Goal: Transaction & Acquisition: Purchase product/service

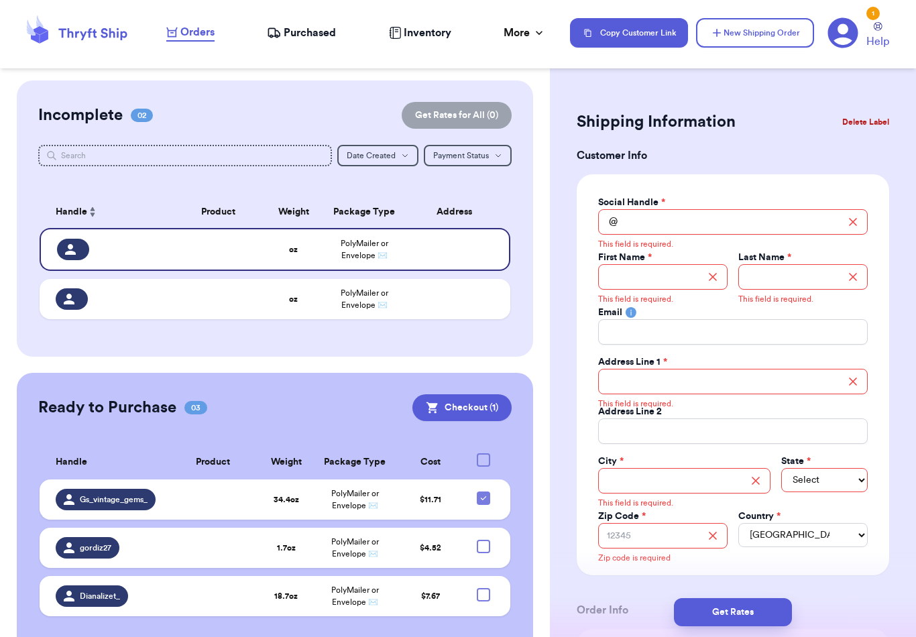
scroll to position [21, 0]
click at [771, 216] on input "Total Amount Paid" at bounding box center [733, 221] width 270 height 25
type input "W"
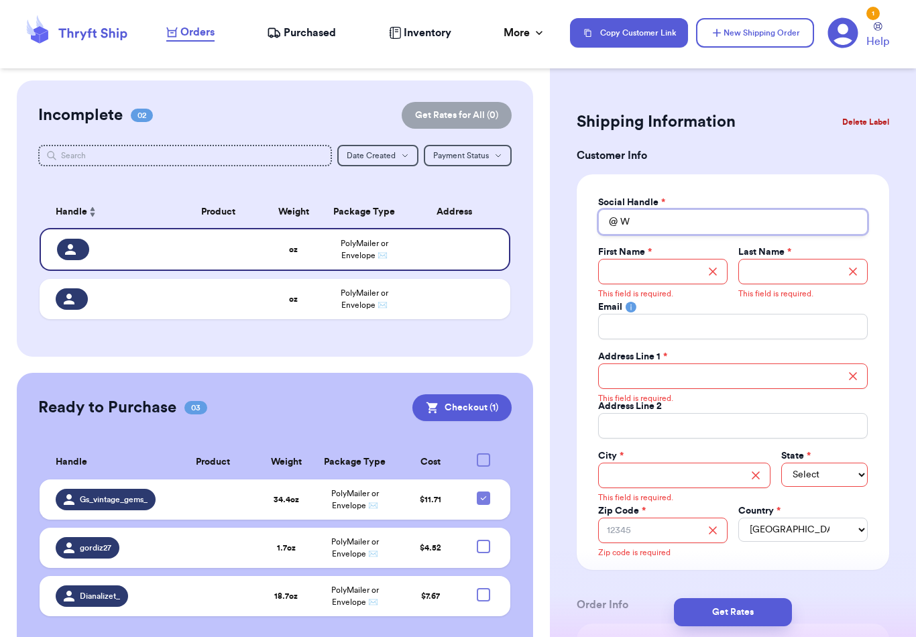
type input "Wh"
type input "Wha"
type input "What"
type input "Whats"
type input "Whatse"
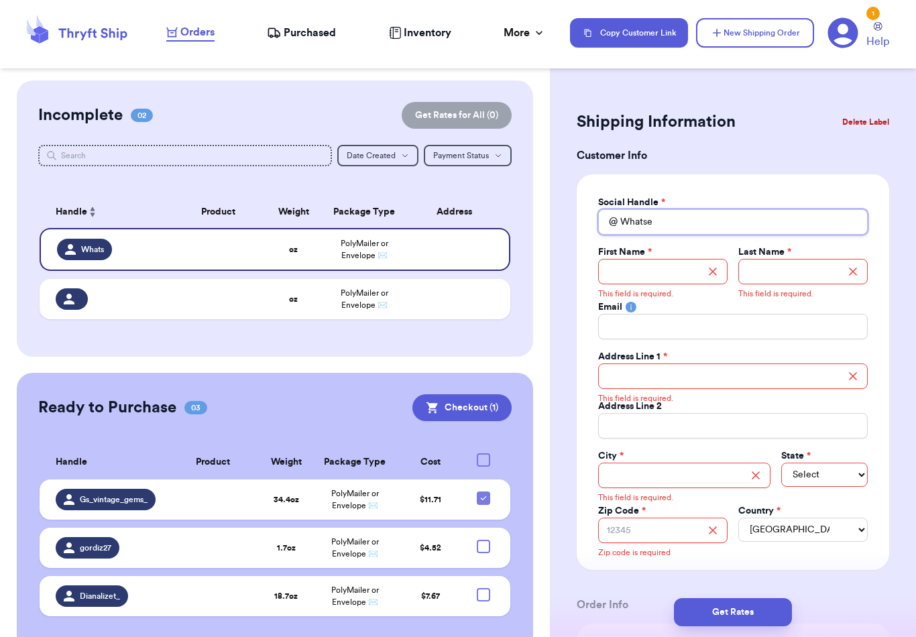
type input "Whatsem"
type input "Whatsemd"
type input "Whatsemdo"
type input "Whatsemdoi"
type input "Whatsemdoin"
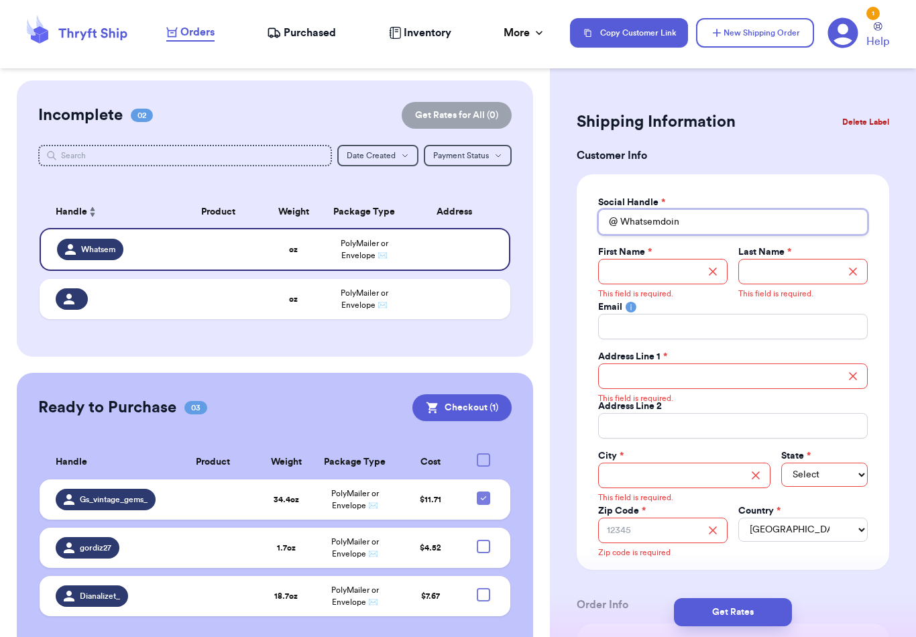
type input "Whatsemdoing"
type input "E"
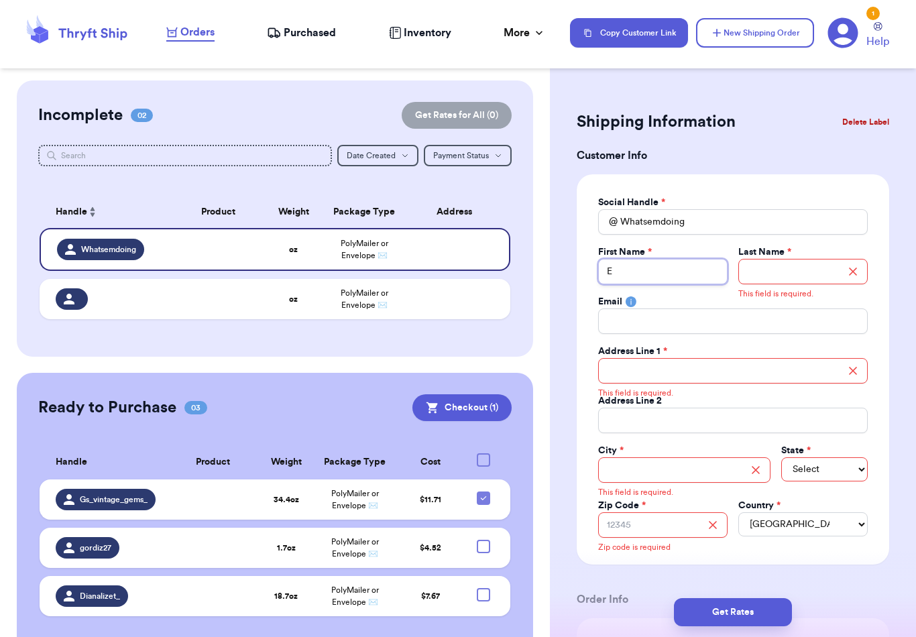
type input "Em"
type input "Emi"
type input "[PERSON_NAME]"
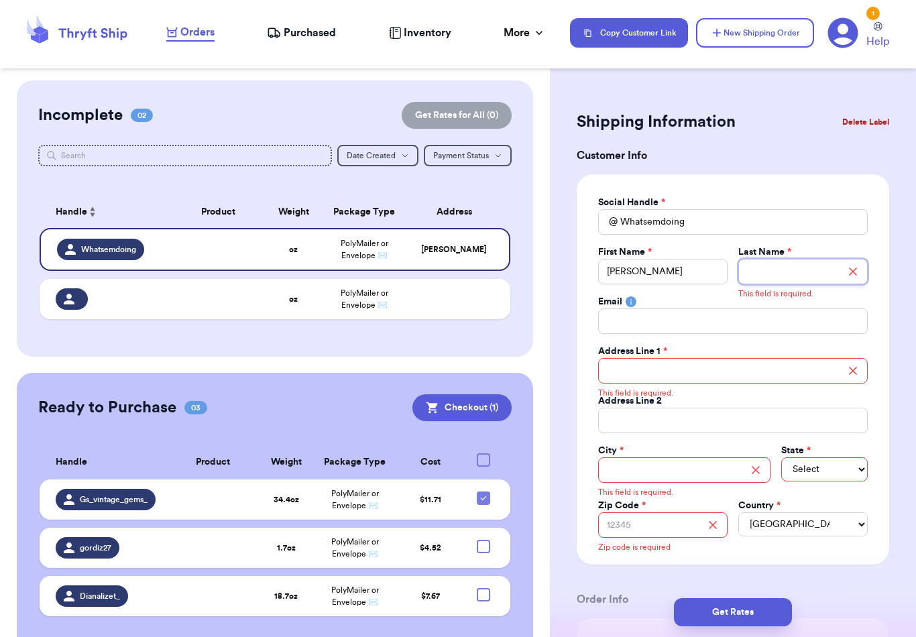
type input "W"
type input "We"
type input "Weh"
type input "Wehm"
type input "Wehma"
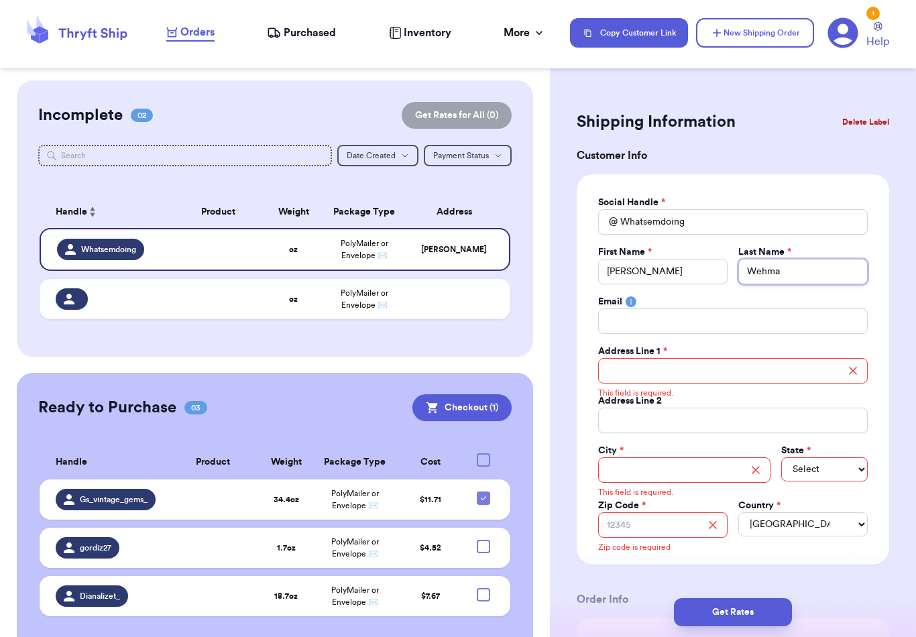
type input "[PERSON_NAME]"
type input "3"
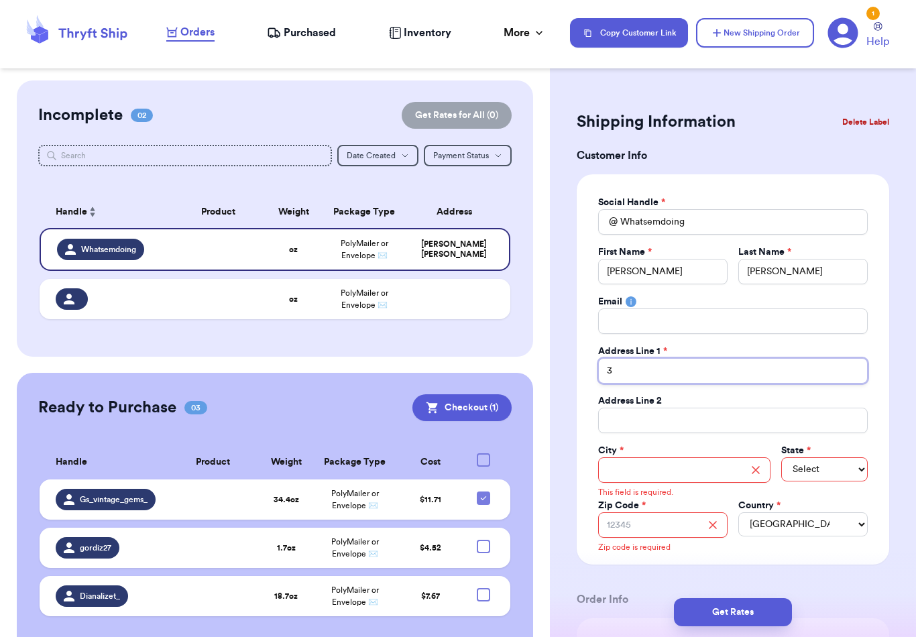
type input "39"
type input "398"
type input "398 H"
type input "398 Hu"
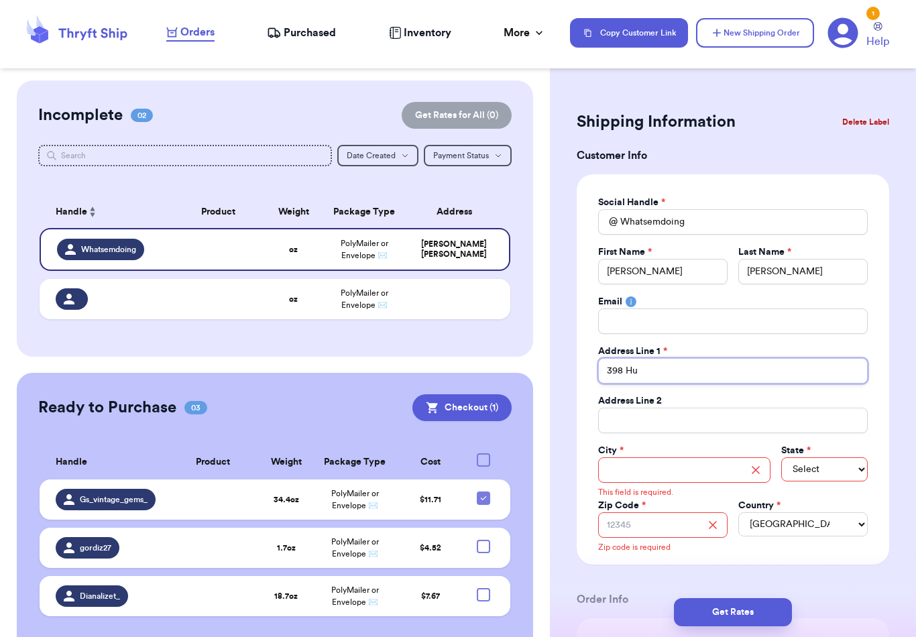
type input "398 Hun"
type input "398 [PERSON_NAME]"
type input "398 Hunti"
type input "398 Huntin"
type input "398 Hunting"
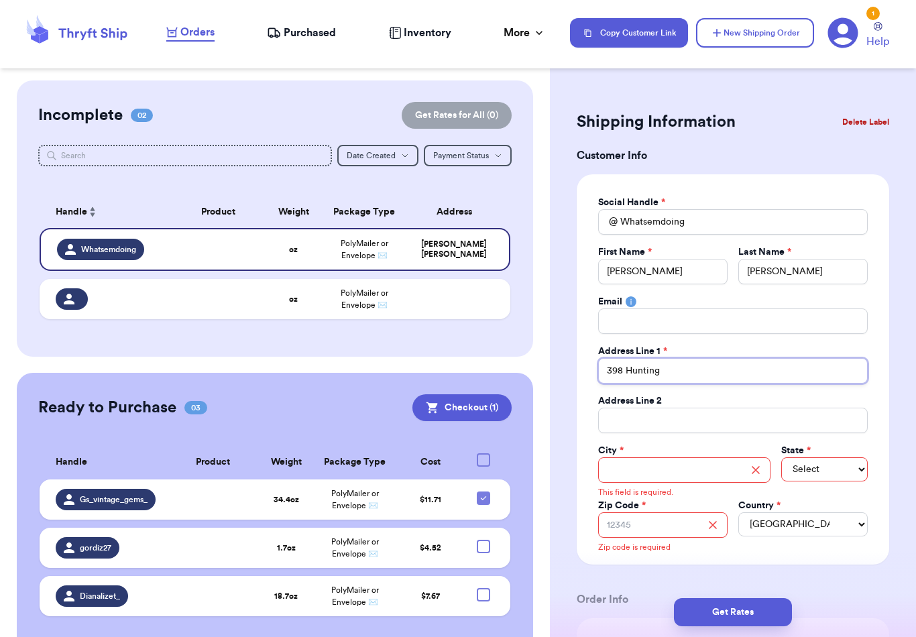
type input "398 Huntingt"
type input "398 Huntingto"
type input "398 [GEOGRAPHIC_DATA]"
type input "398 Huntington D"
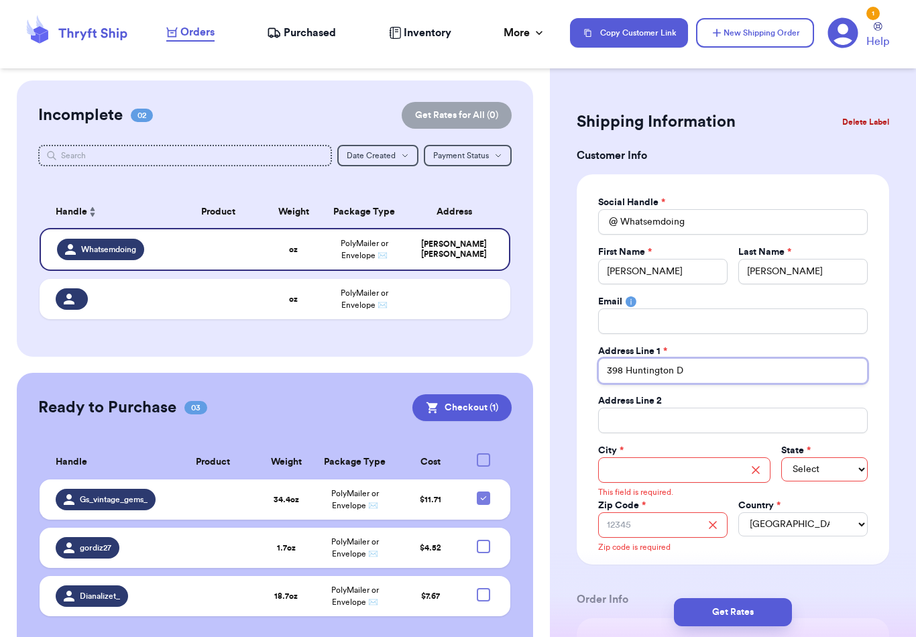
type input "398 Huntington Dr"
type input "398 Huntington Dri"
type input "398 Huntington Driv"
type input "[STREET_ADDRESS]"
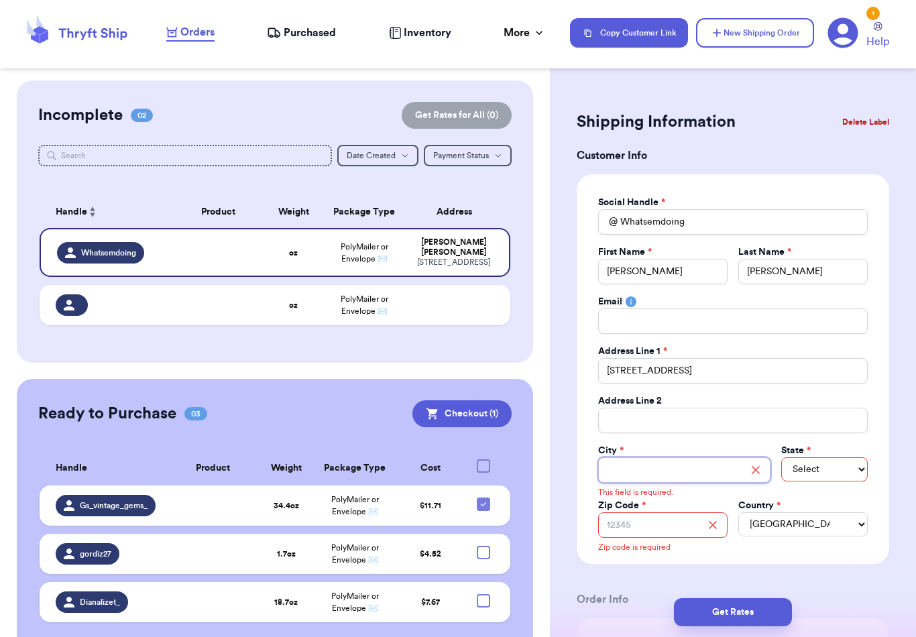
type input "L"
type input "Lo"
type input "Lov"
type input "Love"
type input "Lovel"
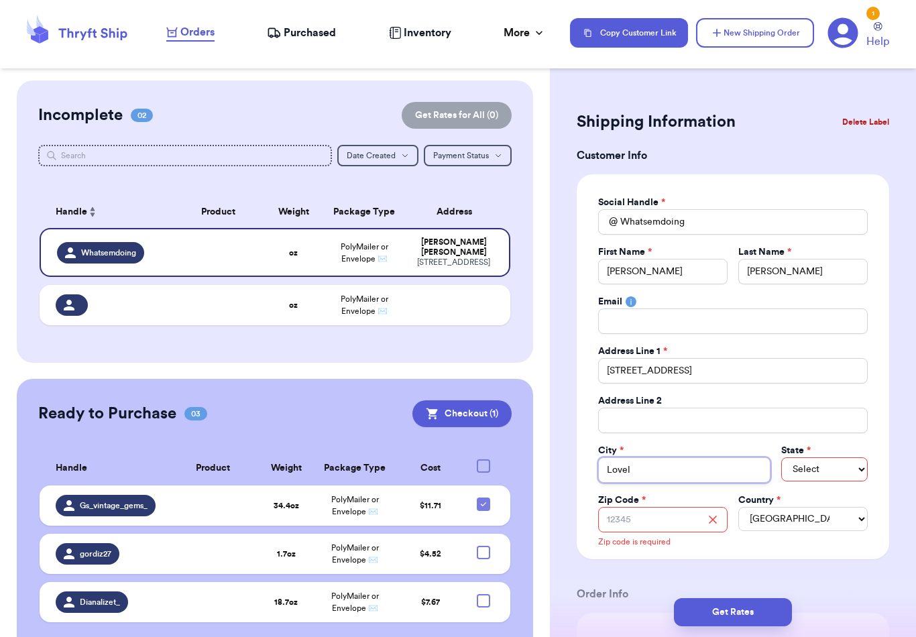
type input "Lovela"
type input "Lovelan"
type input "Loveland"
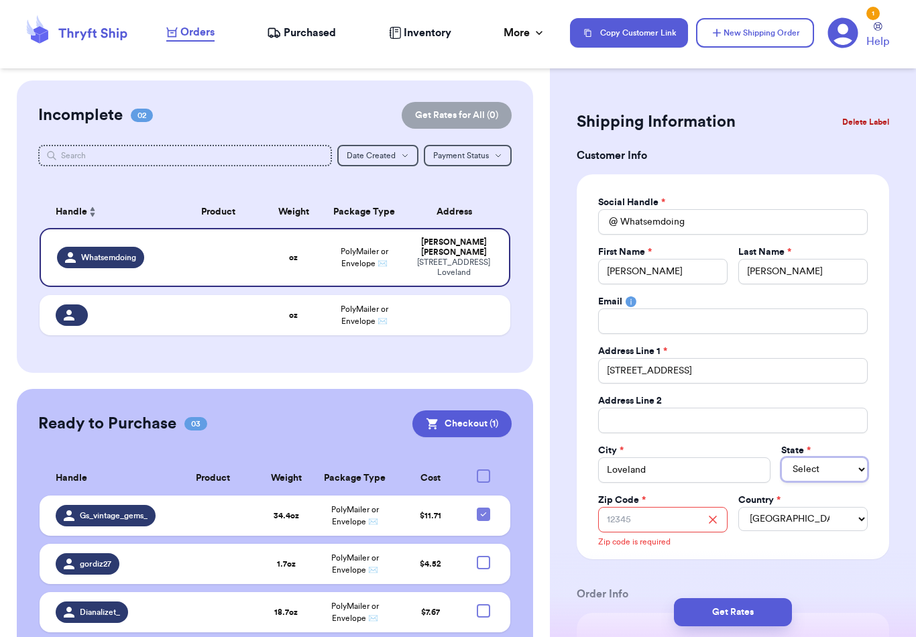
select select "OH"
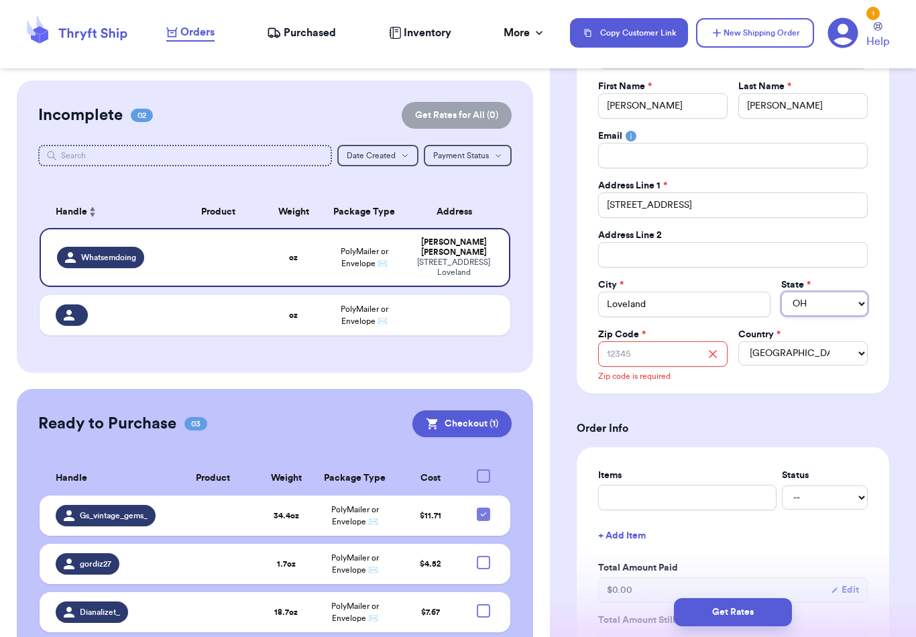
scroll to position [201, 0]
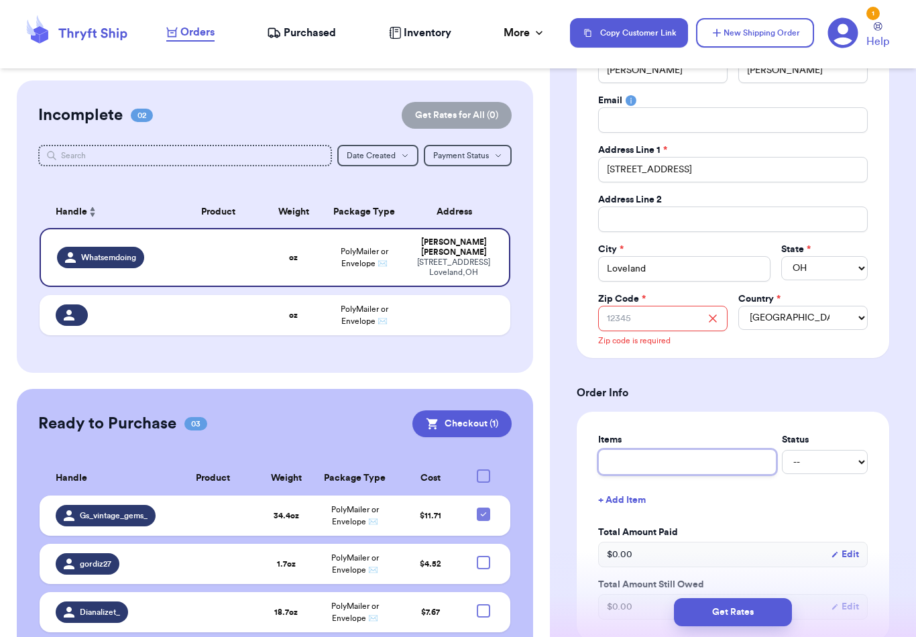
click at [690, 464] on input "text" at bounding box center [687, 461] width 178 height 25
click at [658, 322] on input "Zip Code *" at bounding box center [662, 318] width 129 height 25
type input "4"
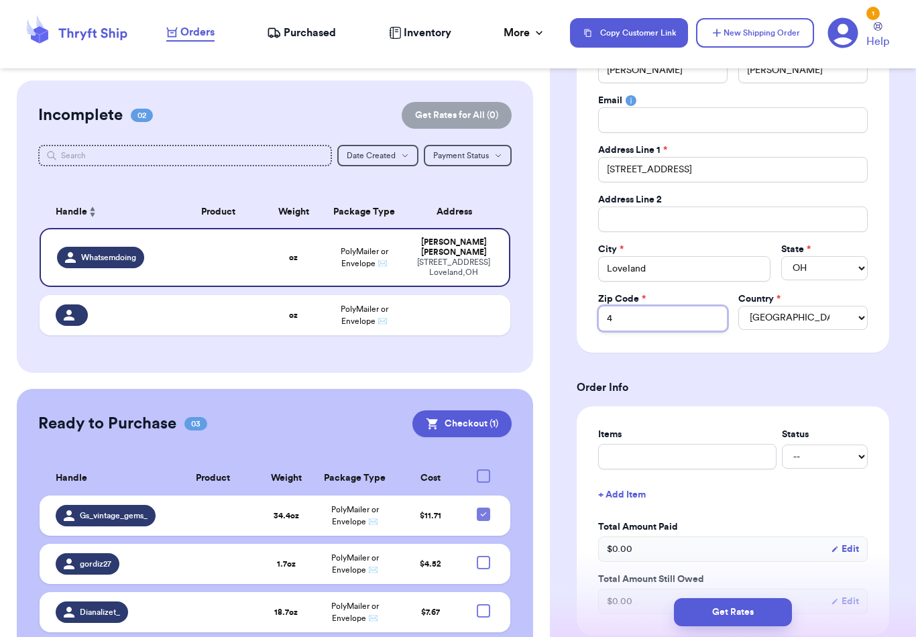
type input "45"
type input "451"
type input "4514"
type input "45140"
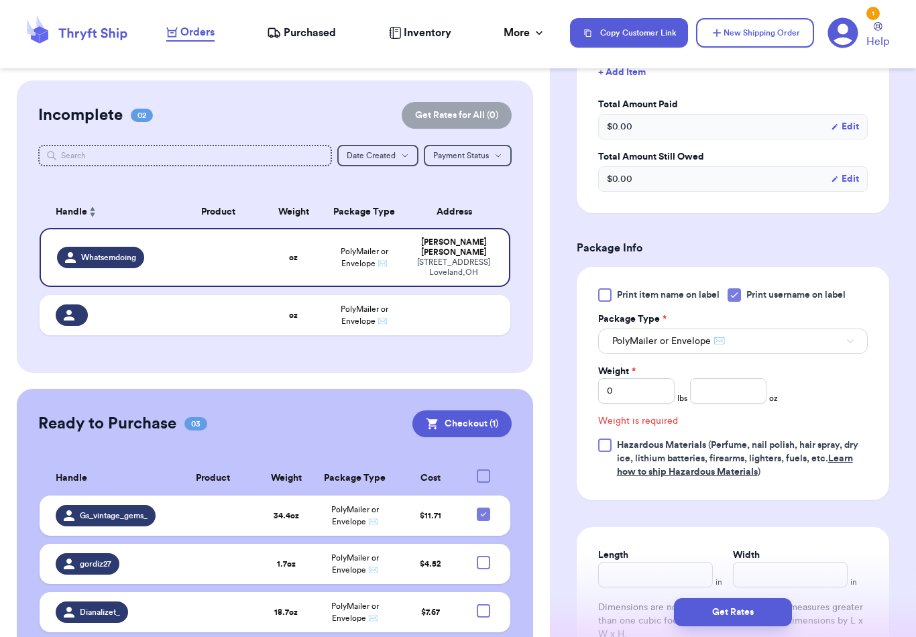
type input "45140"
click at [655, 394] on input "0" at bounding box center [636, 390] width 76 height 25
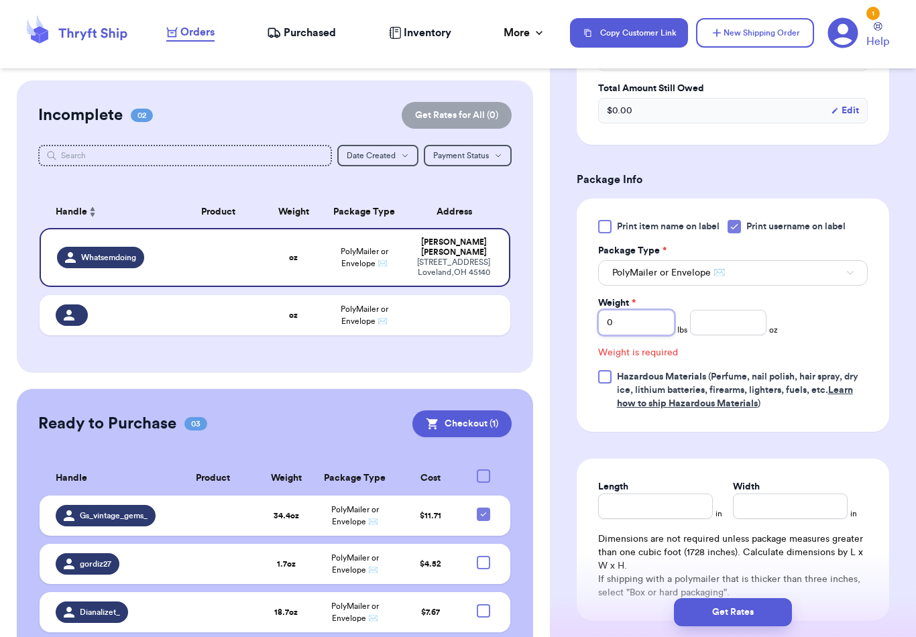
scroll to position [696, 0]
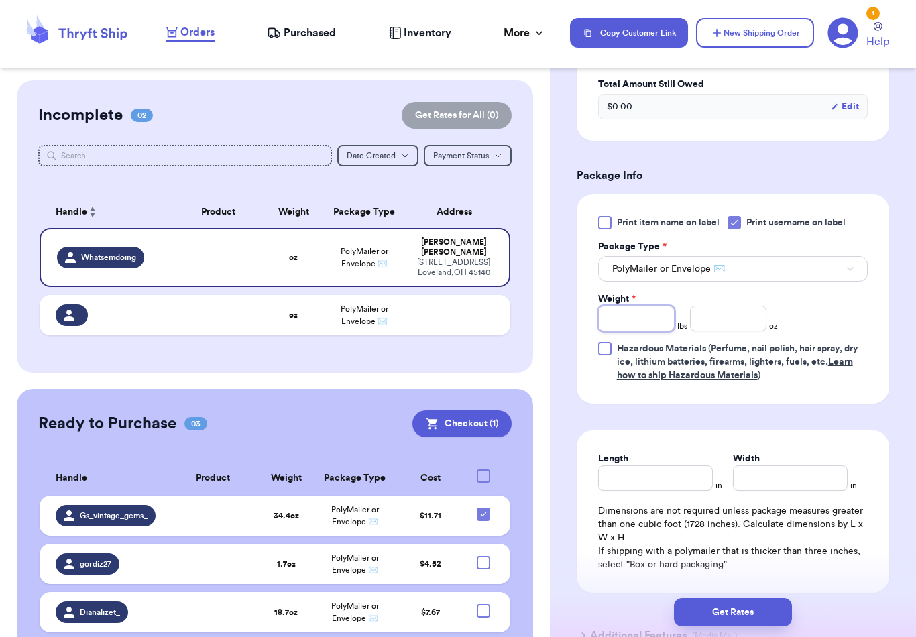
type input "6"
type input "2"
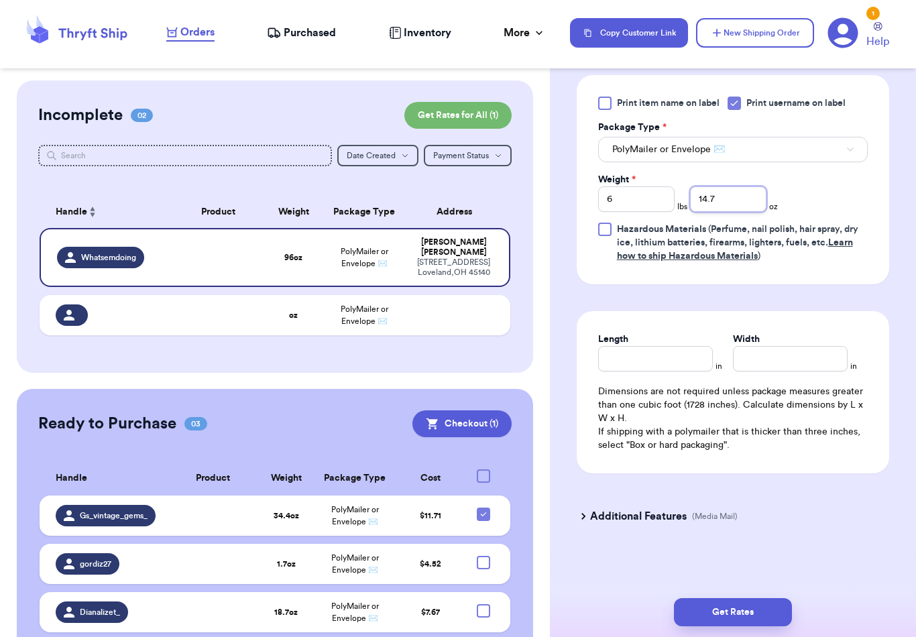
scroll to position [816, 0]
type input "14.7"
click at [784, 598] on button "Get Rates" at bounding box center [733, 612] width 118 height 28
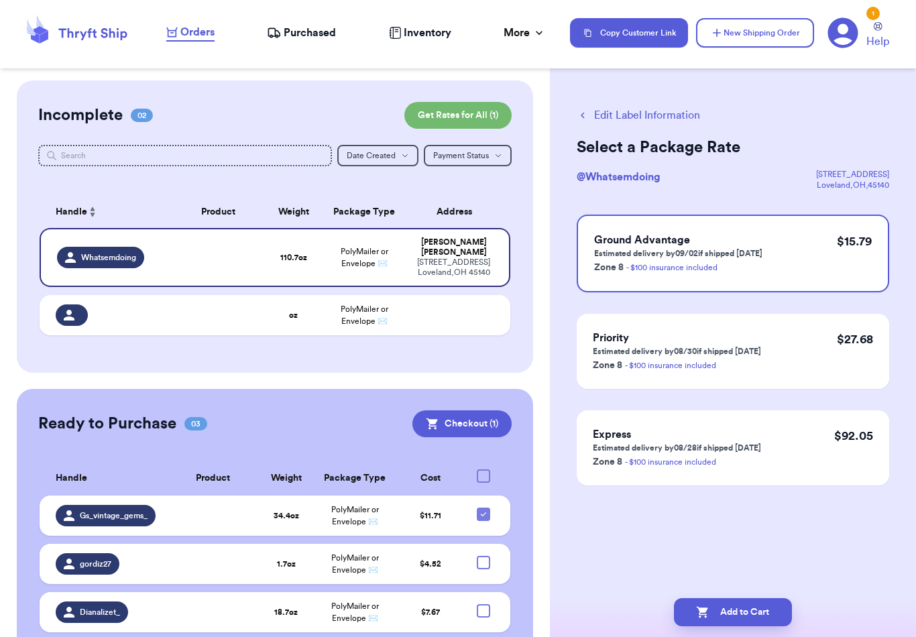
scroll to position [0, 0]
click at [714, 601] on button "Add to Cart" at bounding box center [733, 612] width 118 height 28
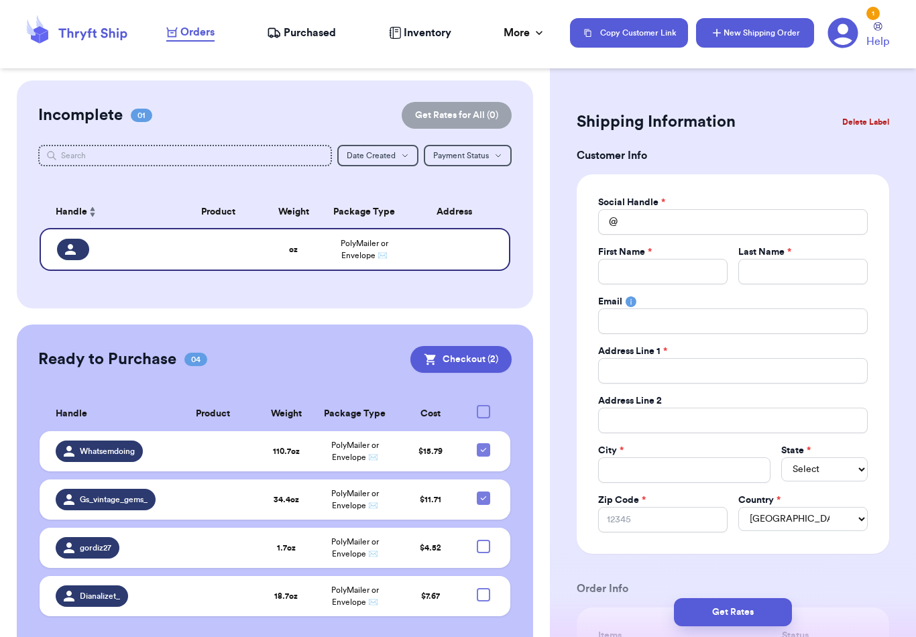
click at [769, 34] on button "New Shipping Order" at bounding box center [755, 33] width 118 height 30
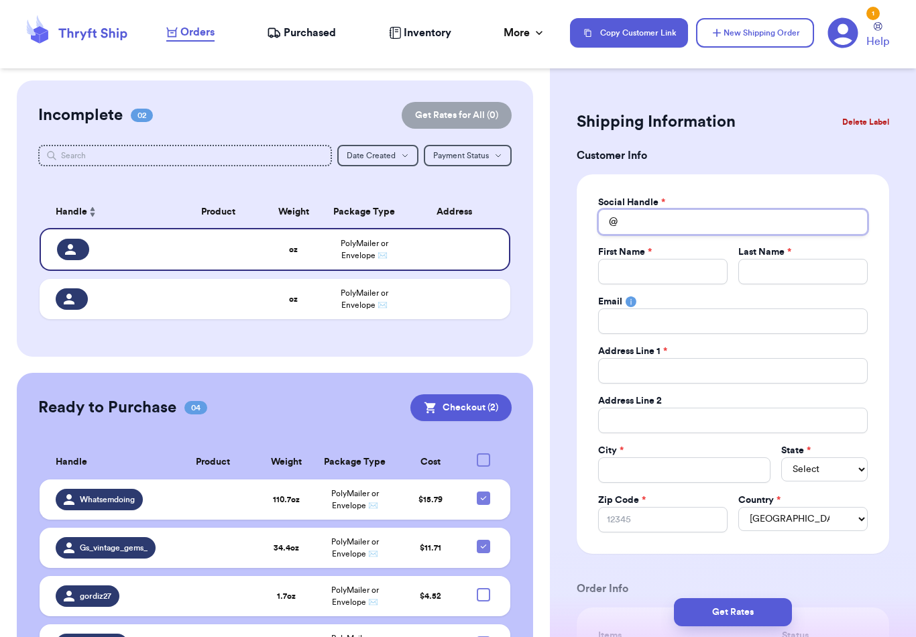
click at [714, 234] on input "Total Amount Paid" at bounding box center [733, 221] width 270 height 25
type input "P"
type input "Po"
type input "Pop"
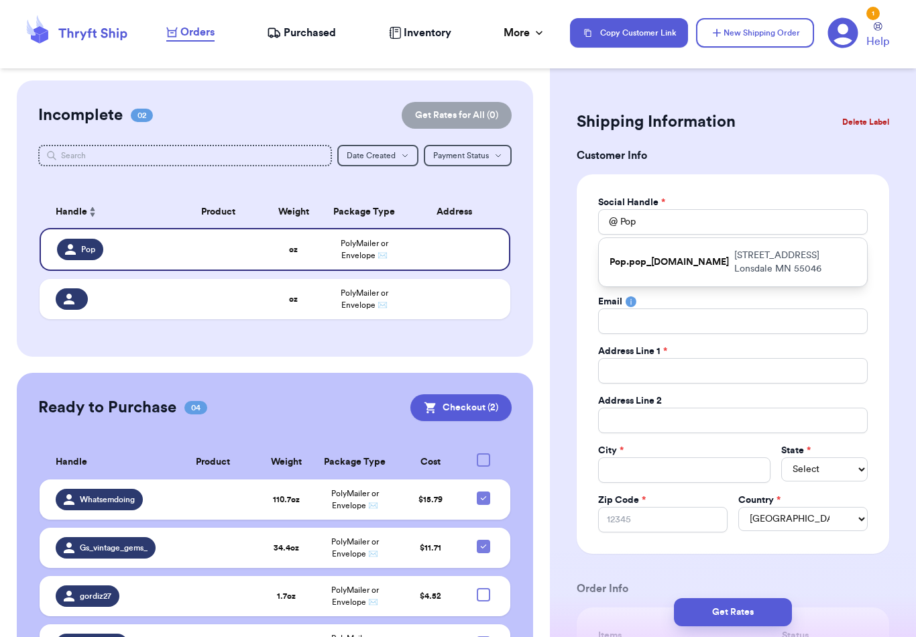
click at [792, 252] on p "[STREET_ADDRESS]" at bounding box center [796, 262] width 122 height 27
type input "Pop.pop_[DOMAIN_NAME]"
type input "[PERSON_NAME]"
type input "[STREET_ADDRESS]"
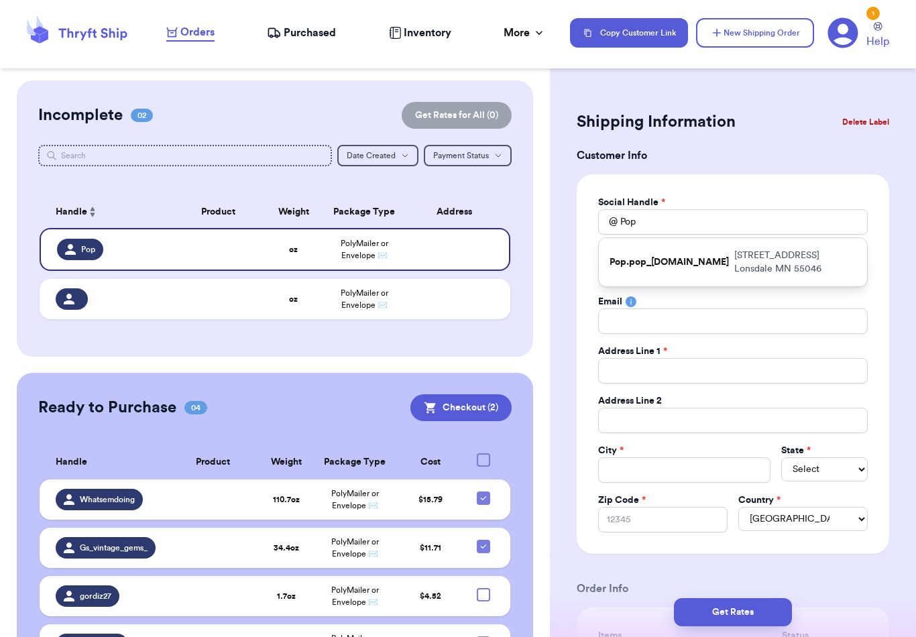
type input "Lonsdale"
select select "MN"
type input "55046"
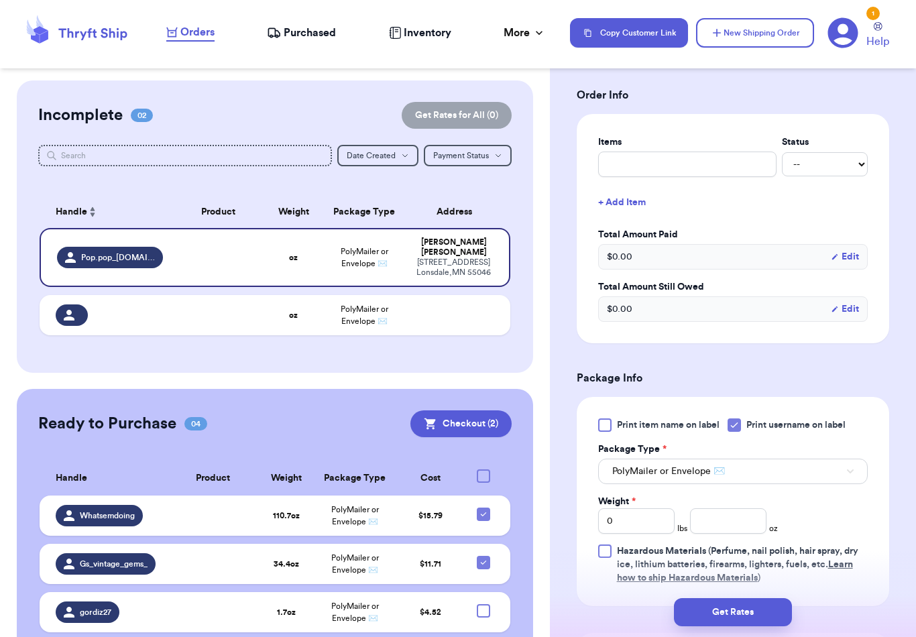
scroll to position [494, 0]
click at [651, 527] on input "0" at bounding box center [636, 520] width 76 height 25
type input "1"
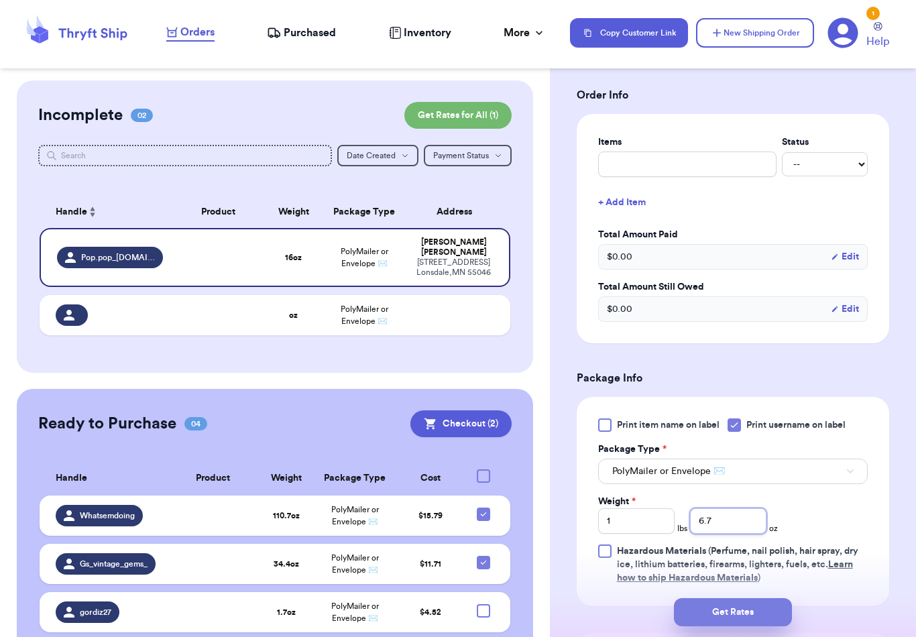
type input "6.7"
click at [777, 598] on button "Get Rates" at bounding box center [733, 612] width 118 height 28
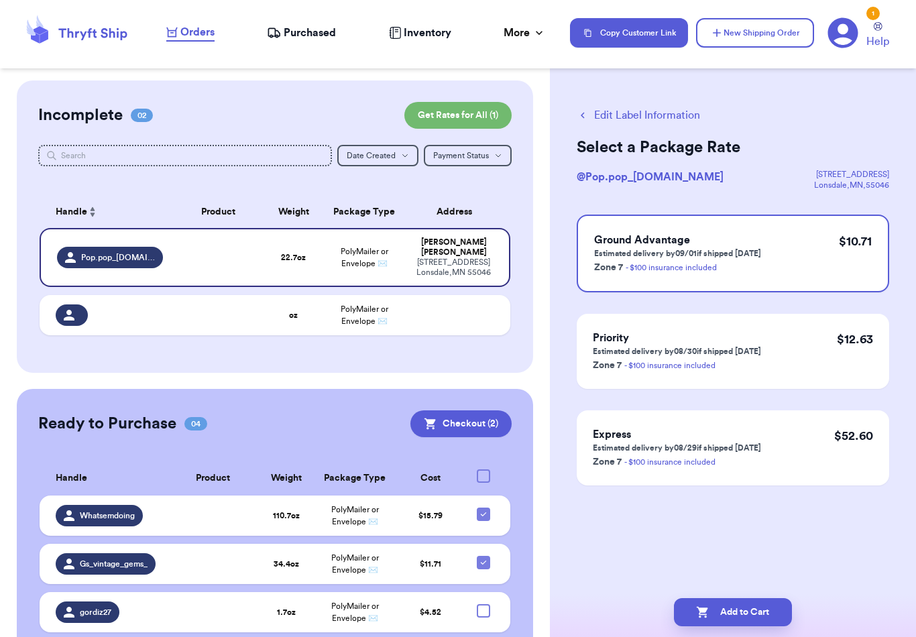
scroll to position [0, 0]
click at [769, 598] on button "Add to Cart" at bounding box center [733, 612] width 118 height 28
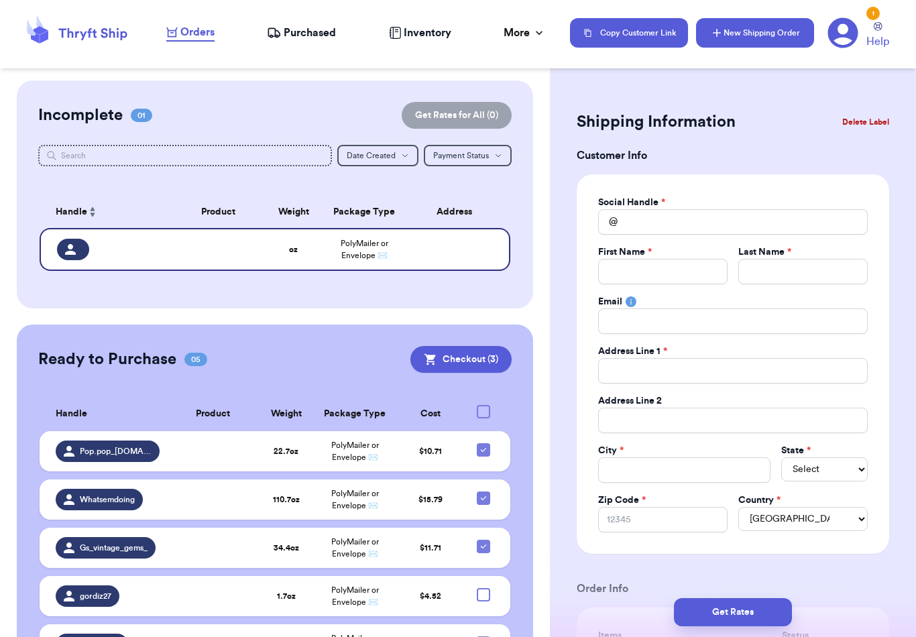
click at [756, 43] on button "New Shipping Order" at bounding box center [755, 33] width 118 height 30
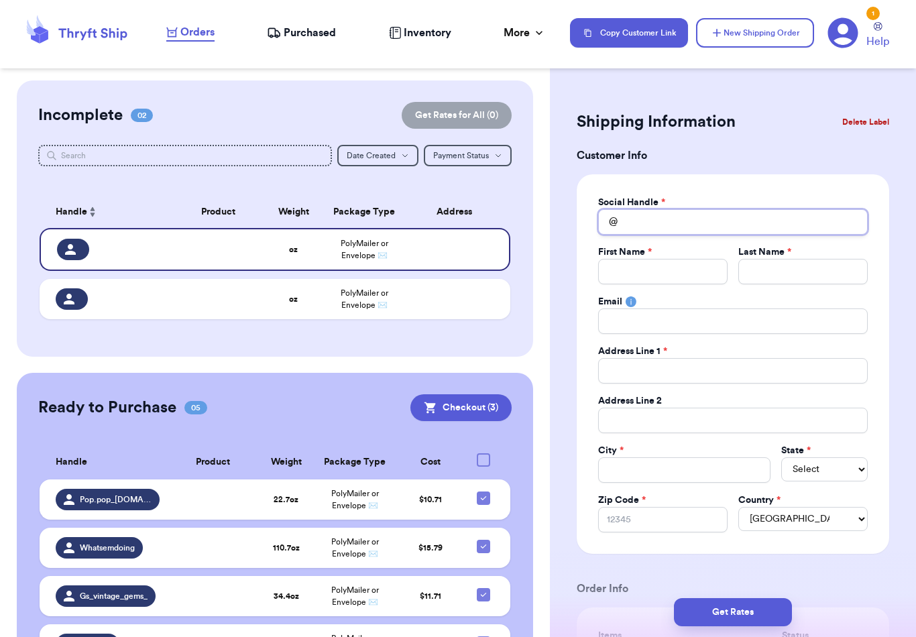
drag, startPoint x: 765, startPoint y: 234, endPoint x: 765, endPoint y: 213, distance: 20.8
click at [765, 213] on input "Total Amount Paid" at bounding box center [733, 221] width 270 height 25
type input "K"
type input "Ki"
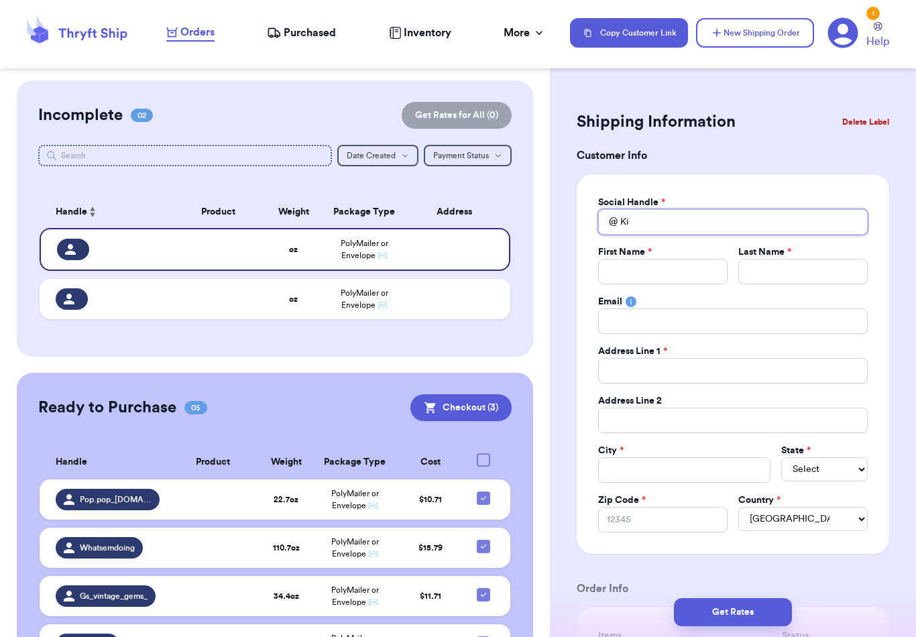
type input "Kid"
type input "[PERSON_NAME]"
type input "Kiddy"
type input "Kiddyc"
type input "Kiddyca"
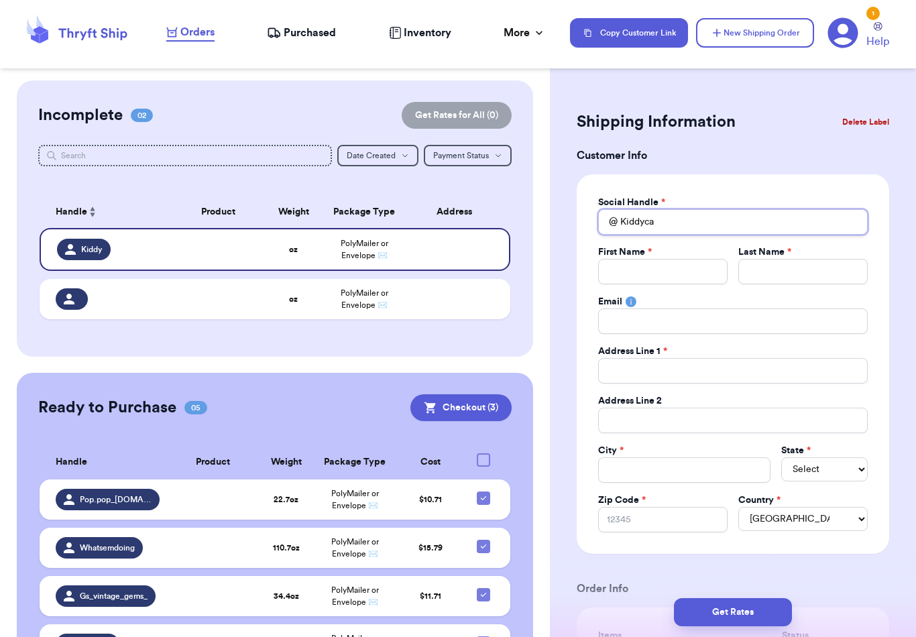
type input "Kiddycat"
type input "Kiddycatm"
type input "Kiddycatme"
type input "Kiddycatmeo"
type input "Kiddycatmeow"
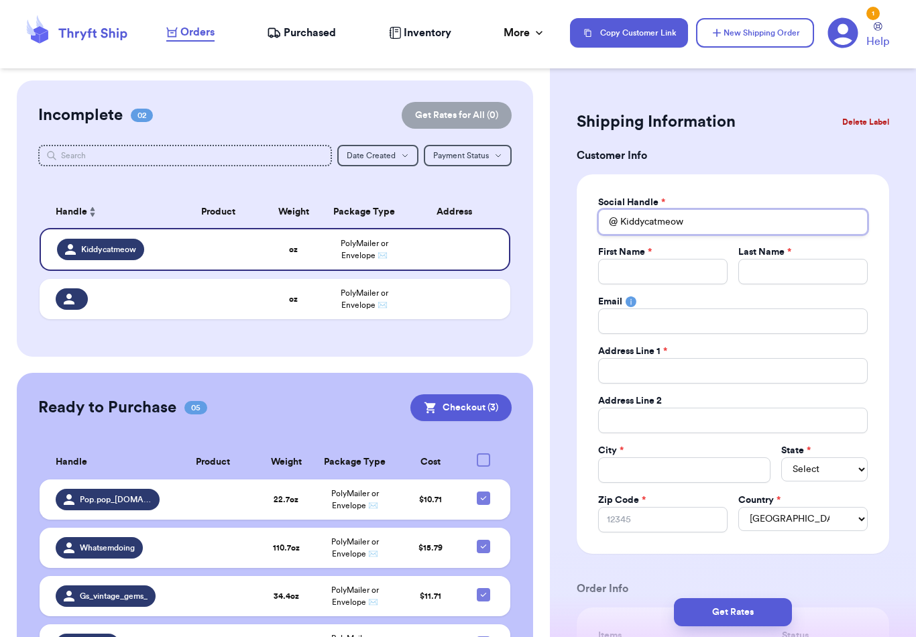
type input "Kiddycatmeow"
type input "J"
type input "Ju"
type input "[DATE]"
type input "Juli"
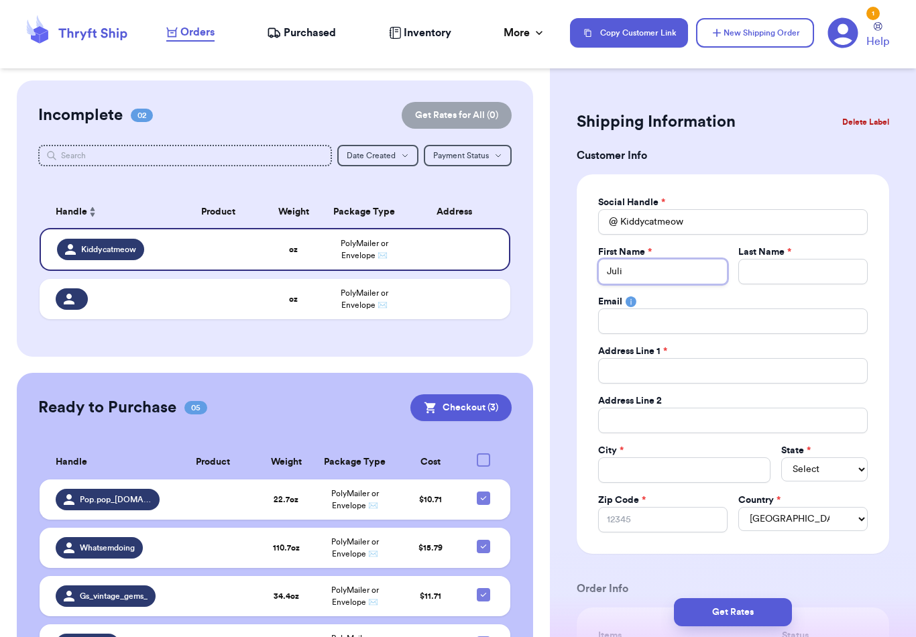
type input "[PERSON_NAME]"
type input "H"
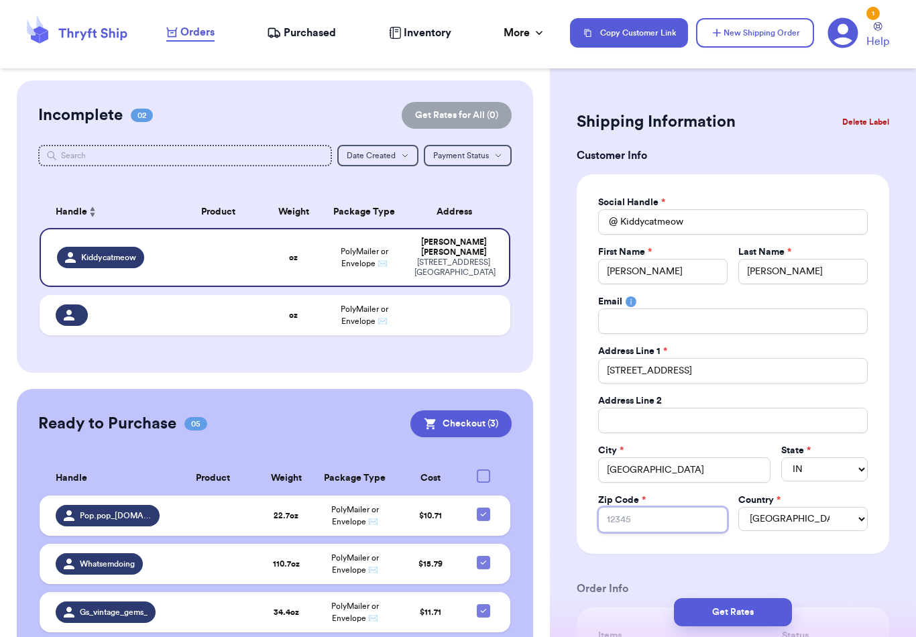
click at [684, 523] on input "Zip Code *" at bounding box center [662, 519] width 129 height 25
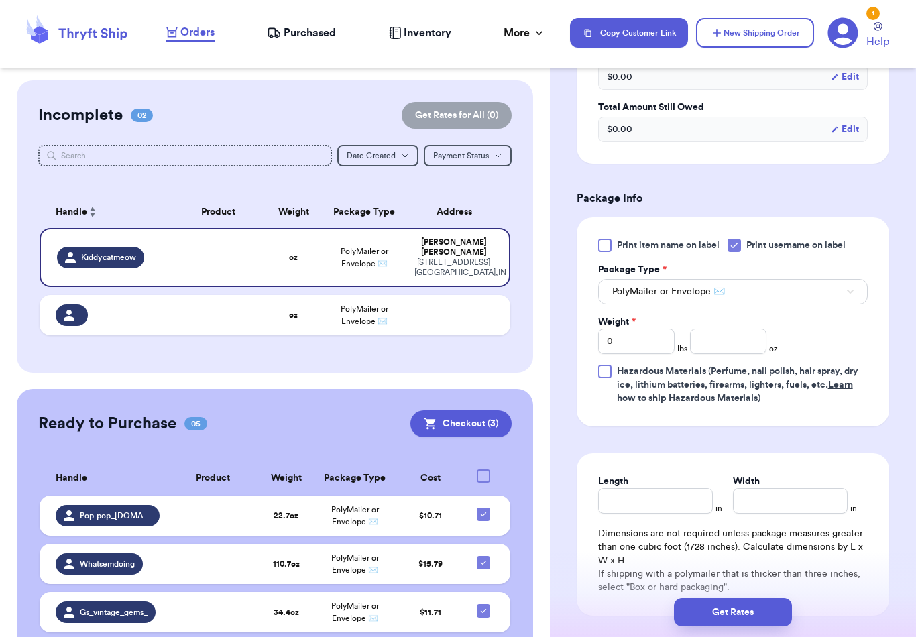
scroll to position [673, 0]
click at [745, 345] on input "number" at bounding box center [728, 341] width 76 height 25
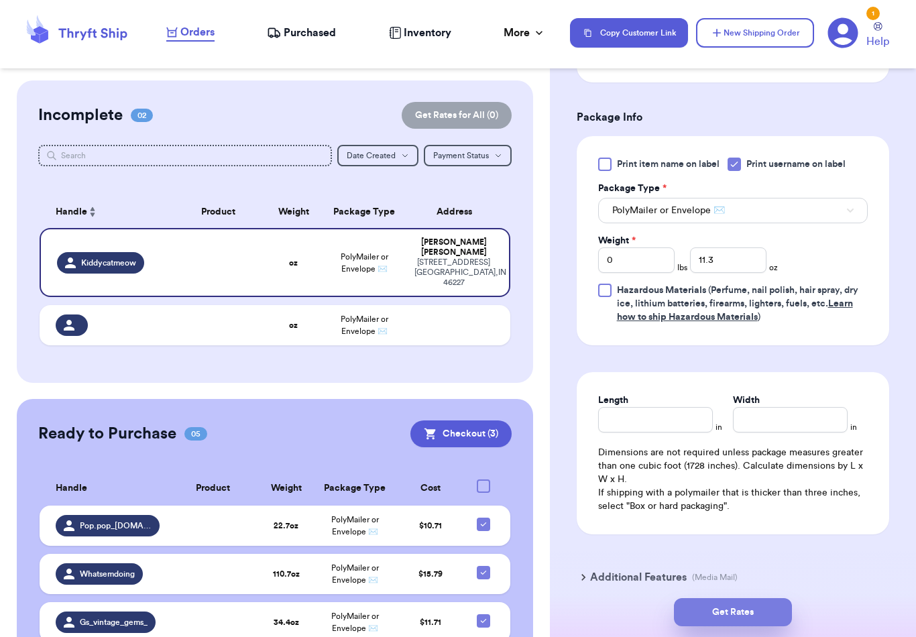
click at [779, 598] on button "Get Rates" at bounding box center [733, 612] width 118 height 28
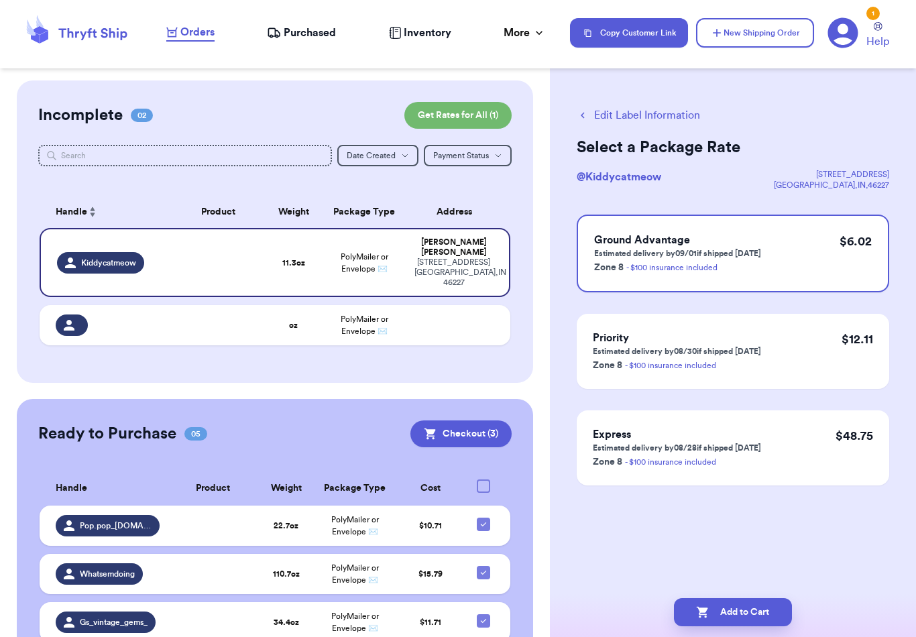
scroll to position [0, 0]
click at [779, 598] on button "Add to Cart" at bounding box center [733, 612] width 118 height 28
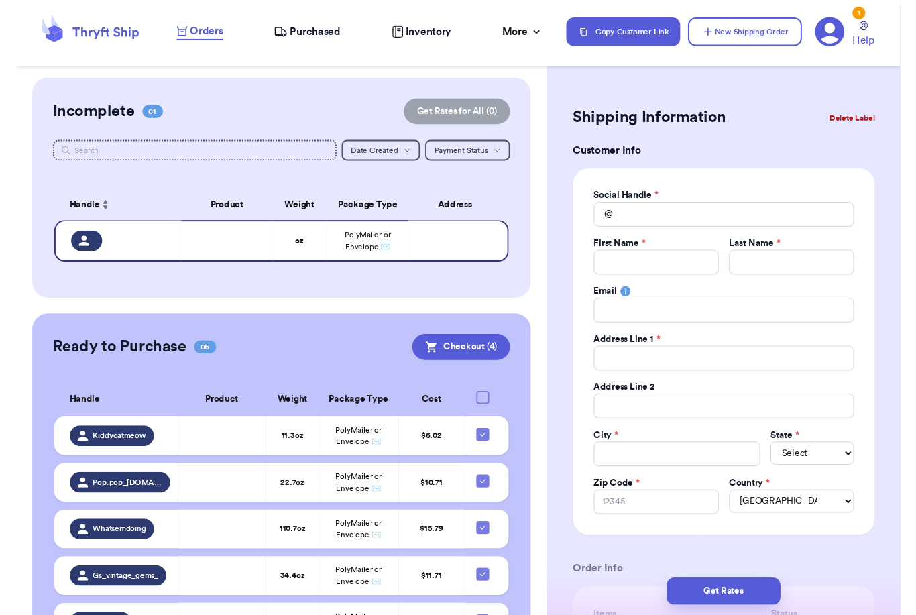
scroll to position [43, 0]
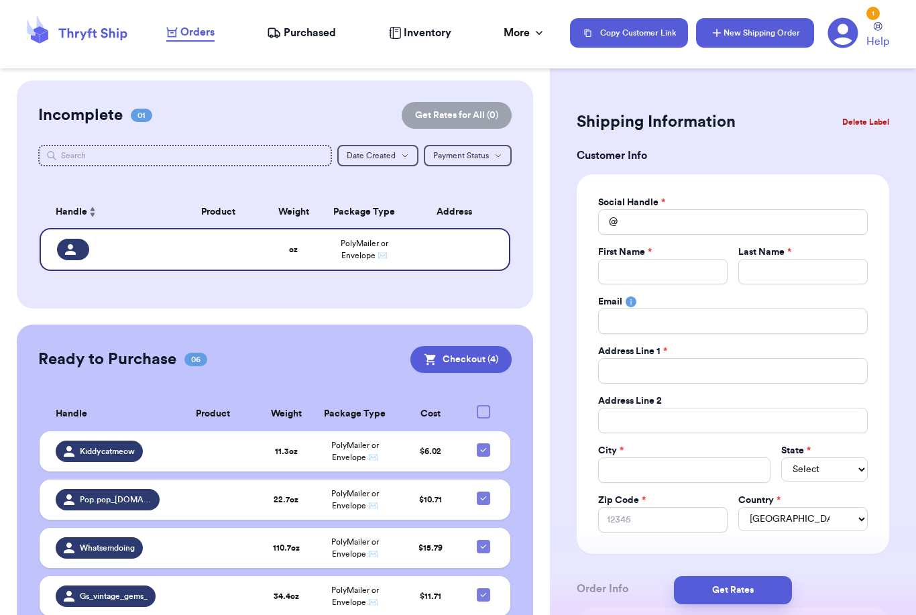
click at [725, 39] on button "New Shipping Order" at bounding box center [755, 33] width 118 height 30
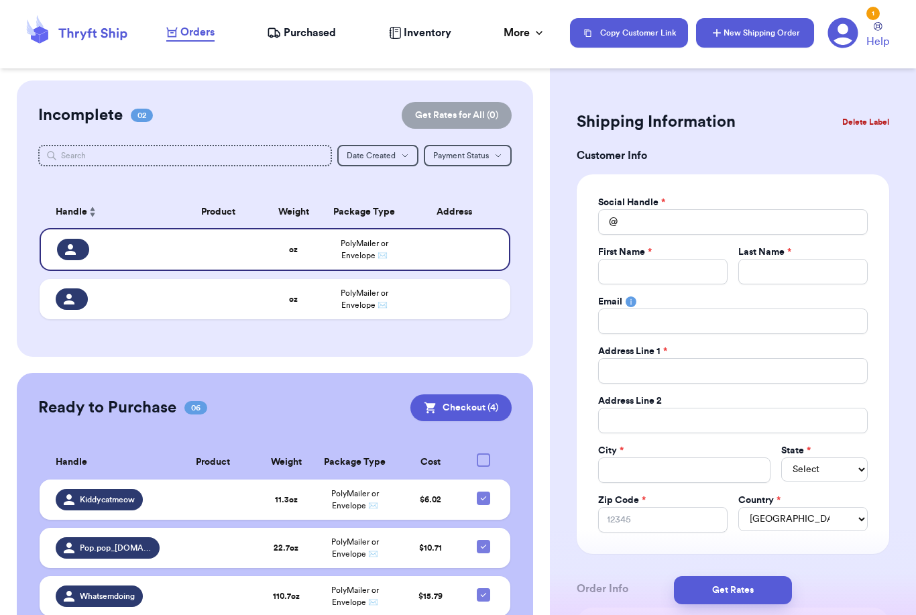
scroll to position [0, 0]
drag, startPoint x: 642, startPoint y: 264, endPoint x: 642, endPoint y: 228, distance: 36.2
click at [642, 221] on div "Social Handle * @ First Name * Last Name * Email Address Line 1 * Address Line …" at bounding box center [733, 364] width 270 height 337
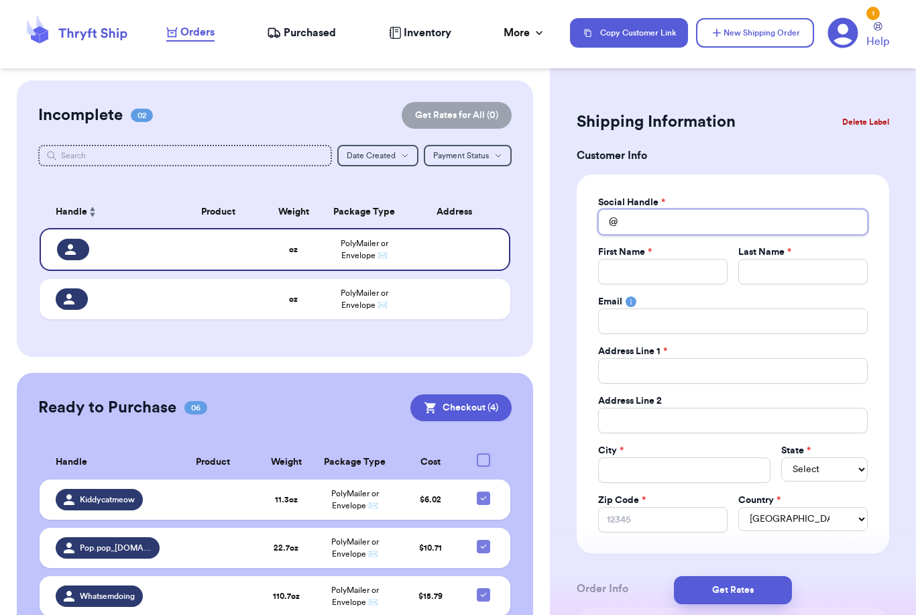
click at [642, 229] on input "Total Amount Paid" at bounding box center [733, 221] width 270 height 25
click at [622, 219] on input "LL.hdz12" at bounding box center [733, 221] width 270 height 25
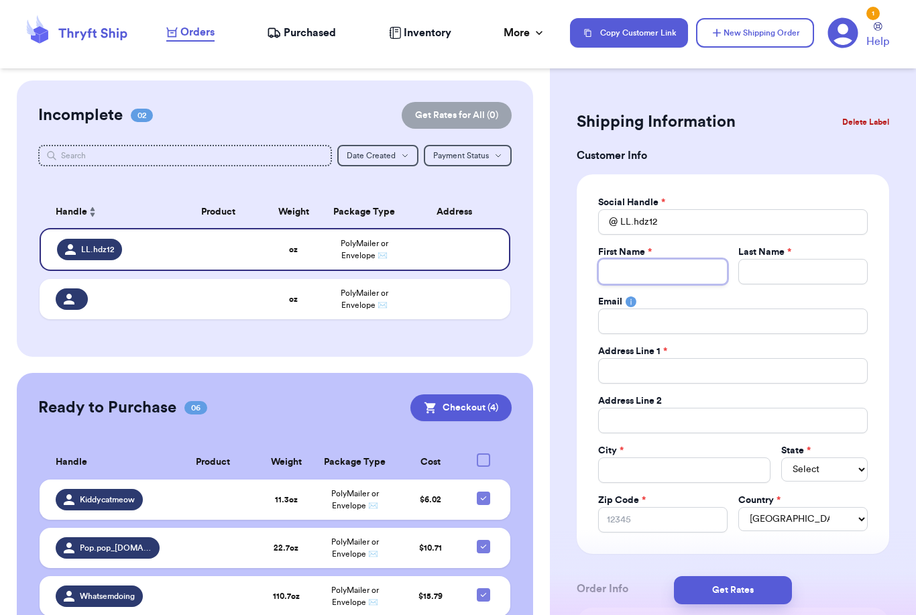
click at [628, 260] on input "Total Amount Paid" at bounding box center [662, 271] width 129 height 25
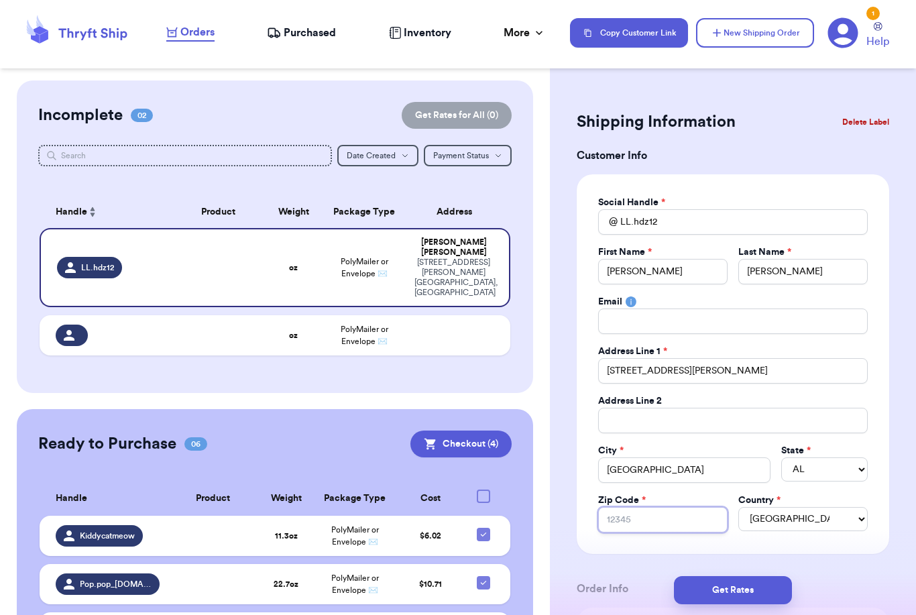
click at [655, 529] on input "Zip Code *" at bounding box center [662, 519] width 129 height 25
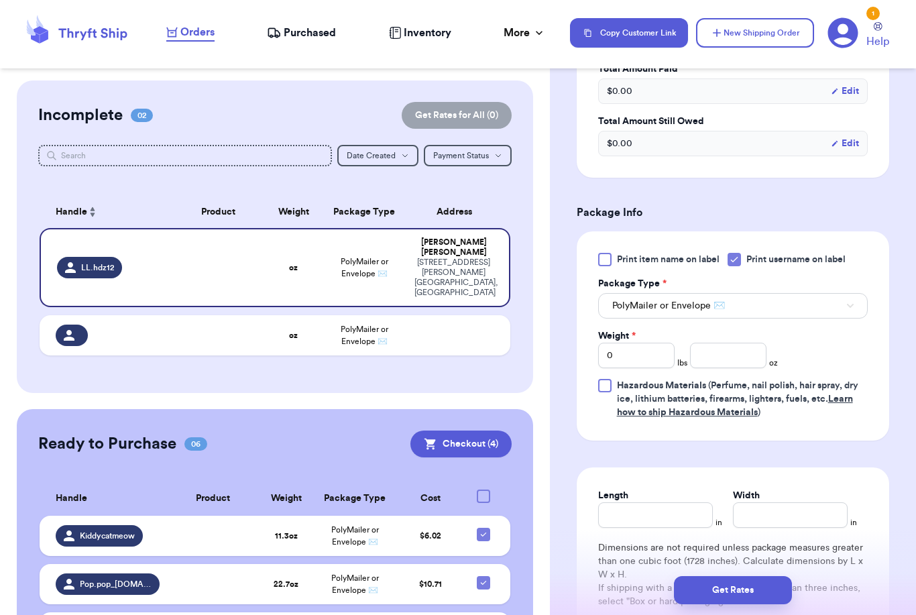
scroll to position [660, 0]
click at [658, 357] on input "0" at bounding box center [636, 354] width 76 height 25
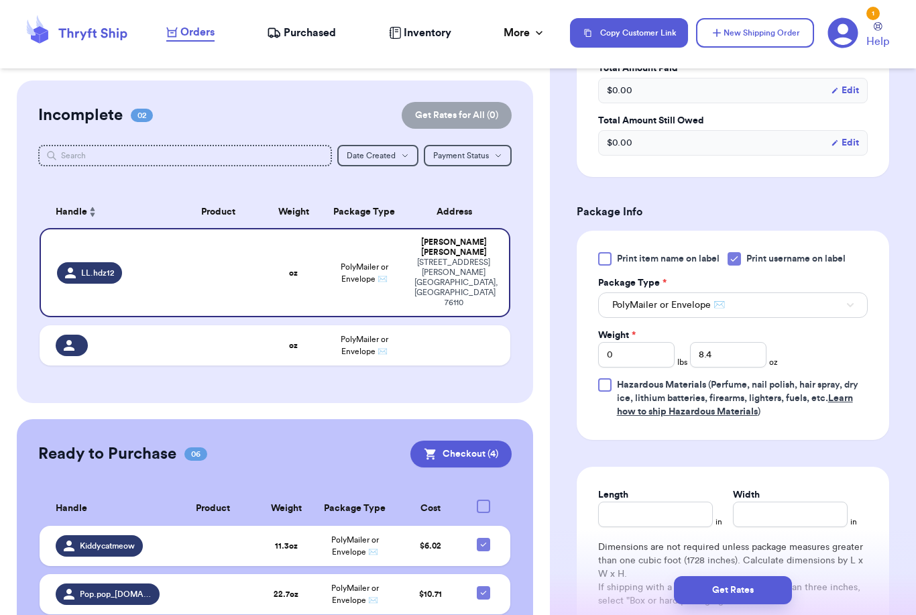
click at [143, 502] on div "Handle" at bounding box center [108, 509] width 104 height 14
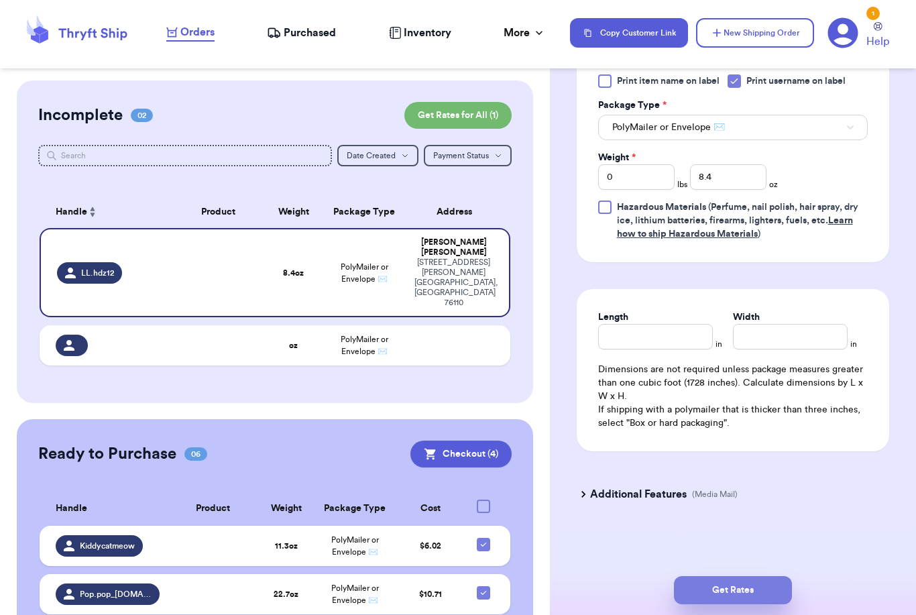
click at [733, 576] on button "Get Rates" at bounding box center [733, 590] width 118 height 28
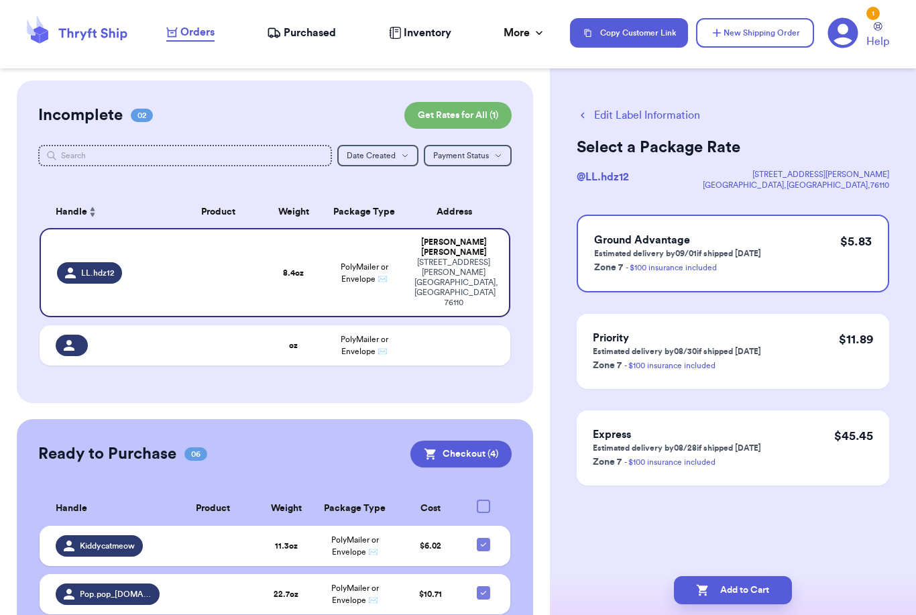
scroll to position [0, 0]
click at [729, 576] on button "Add to Cart" at bounding box center [733, 590] width 118 height 28
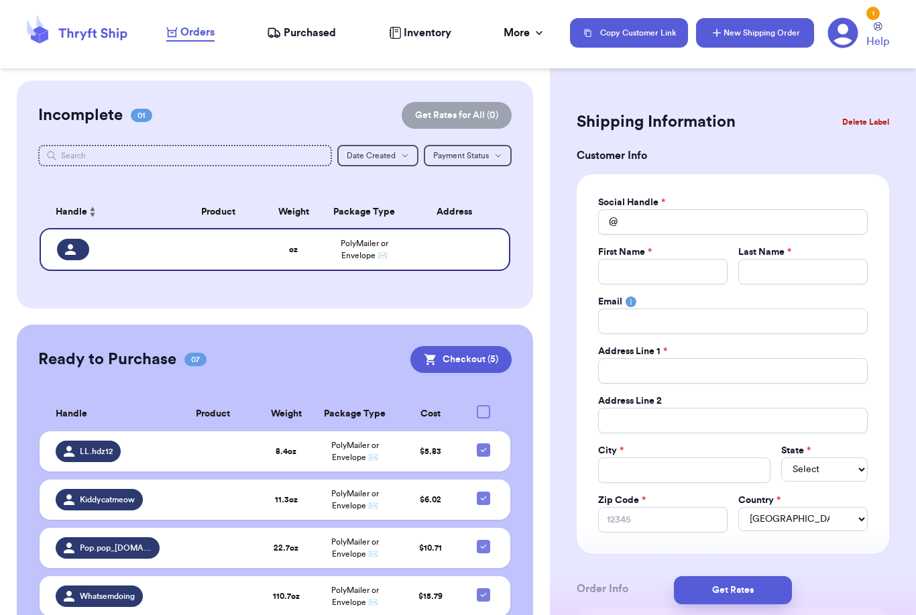
click at [771, 35] on button "New Shipping Order" at bounding box center [755, 33] width 118 height 30
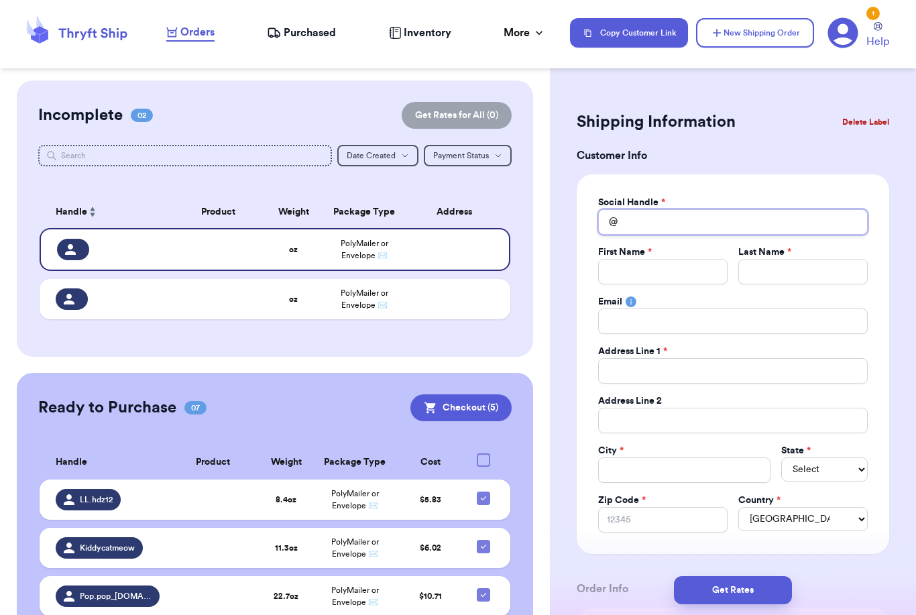
click at [694, 218] on input "Total Amount Paid" at bounding box center [733, 221] width 270 height 25
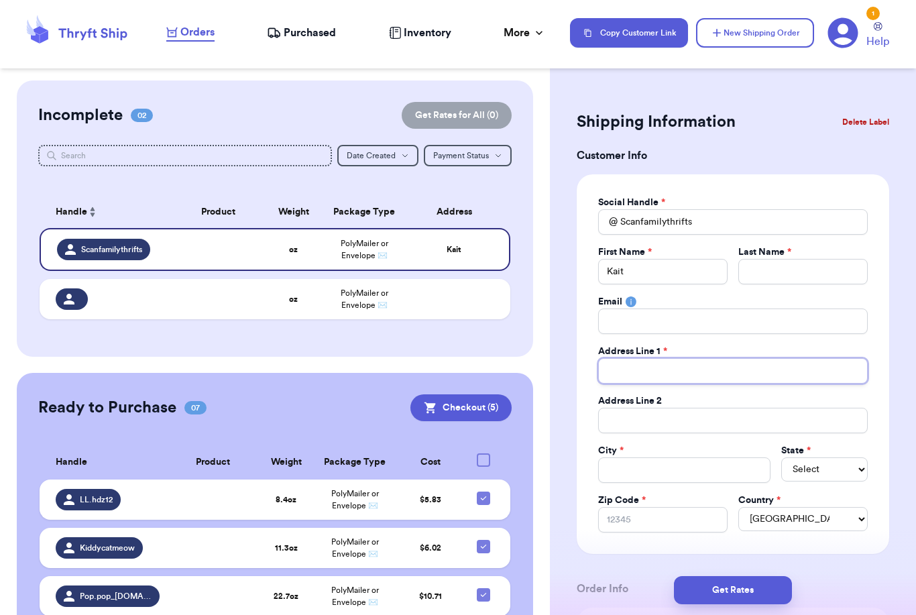
click at [624, 369] on input "Total Amount Paid" at bounding box center [733, 370] width 270 height 25
paste input "[STREET_ADDRESS]"
click at [658, 468] on input "Total Amount Paid" at bounding box center [684, 469] width 173 height 25
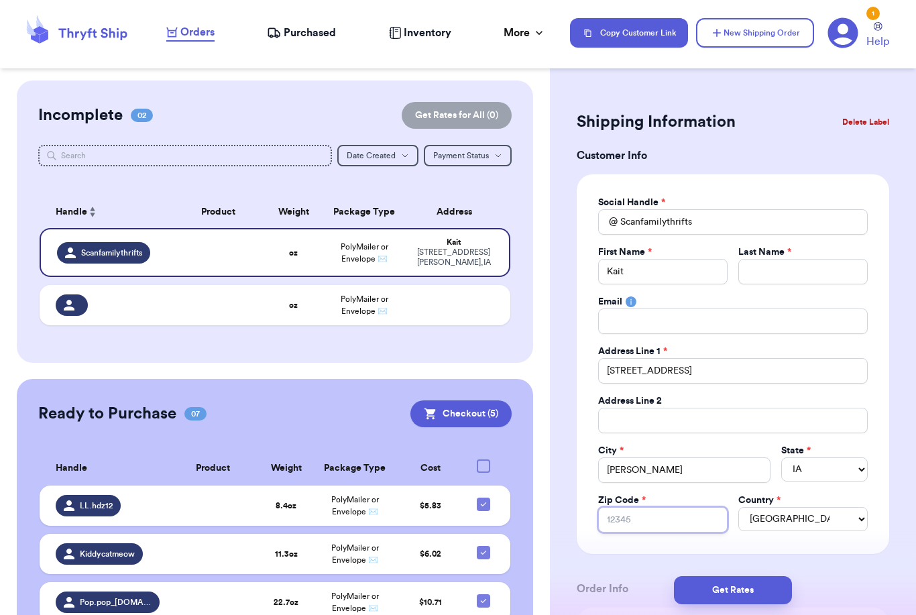
click at [657, 519] on input "Zip Code *" at bounding box center [662, 519] width 129 height 25
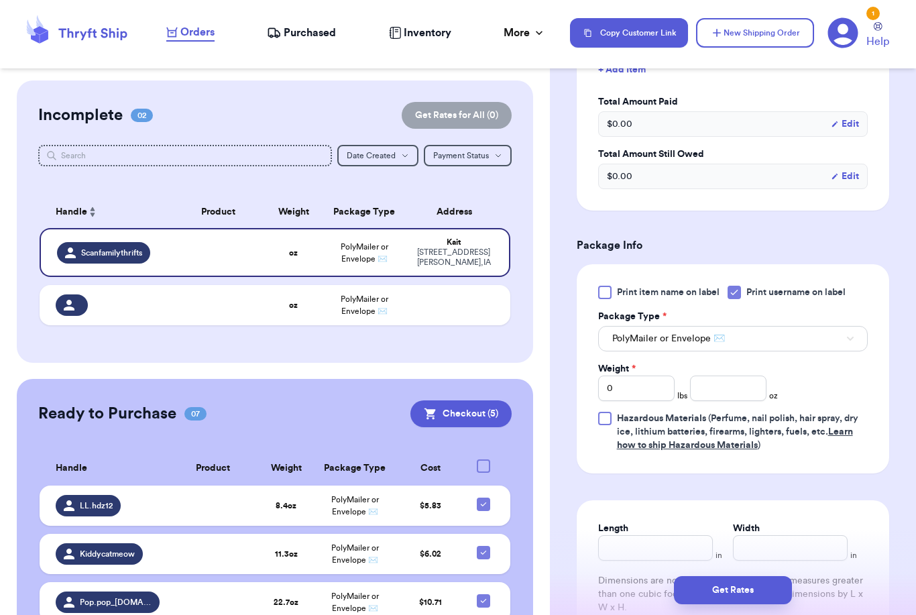
scroll to position [627, 0]
click at [734, 388] on input "number" at bounding box center [728, 388] width 76 height 25
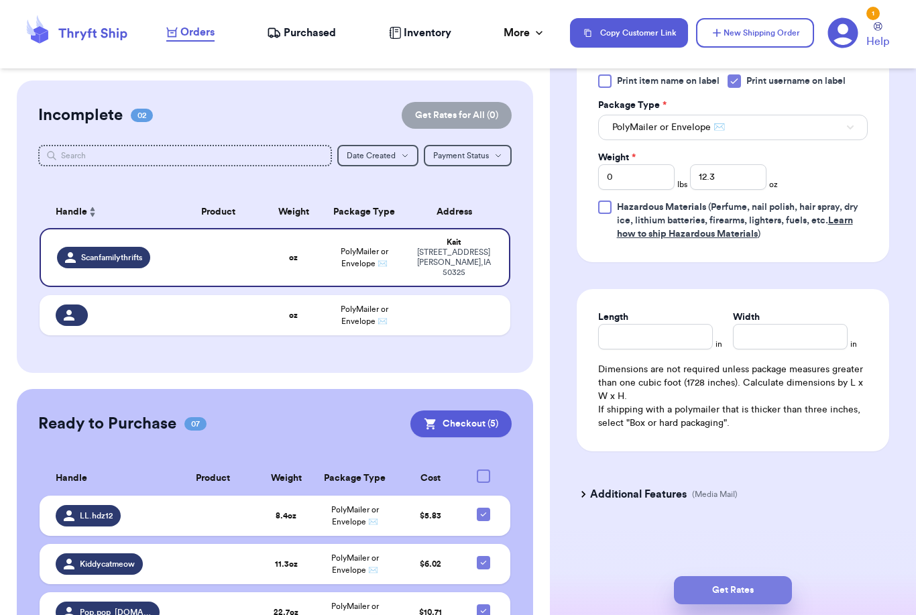
click at [775, 576] on button "Get Rates" at bounding box center [733, 590] width 118 height 28
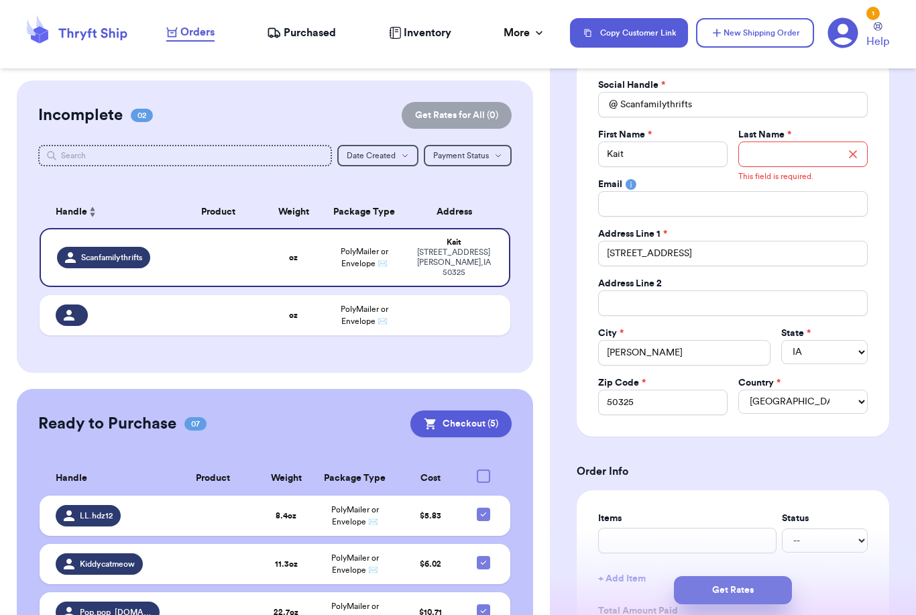
scroll to position [0, 0]
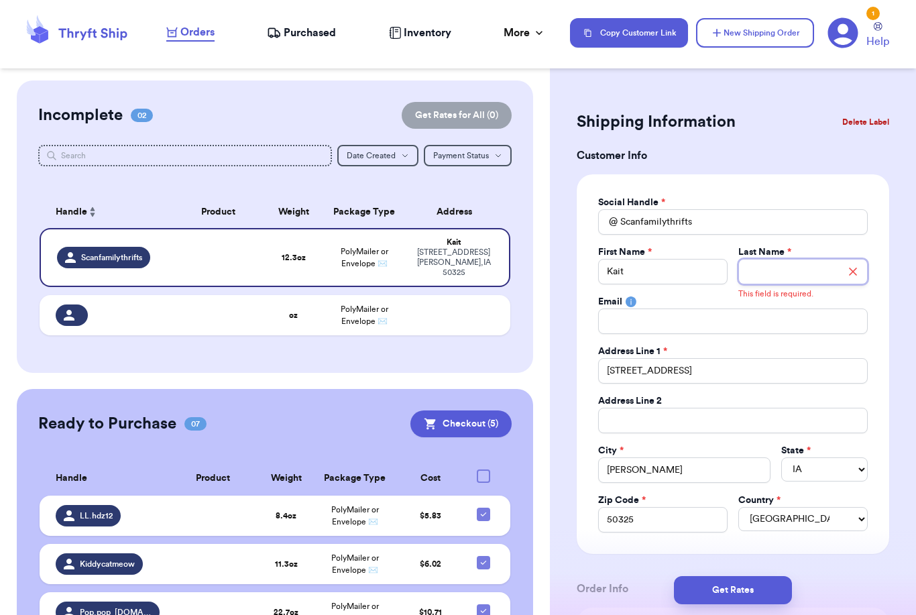
click at [790, 272] on input "Total Amount Paid" at bounding box center [803, 271] width 129 height 25
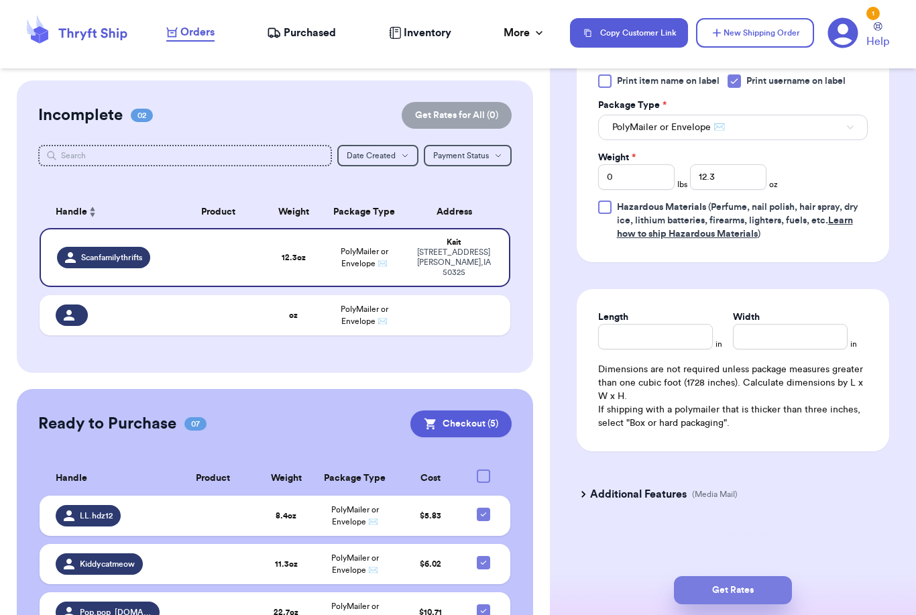
click at [773, 576] on button "Get Rates" at bounding box center [733, 590] width 118 height 28
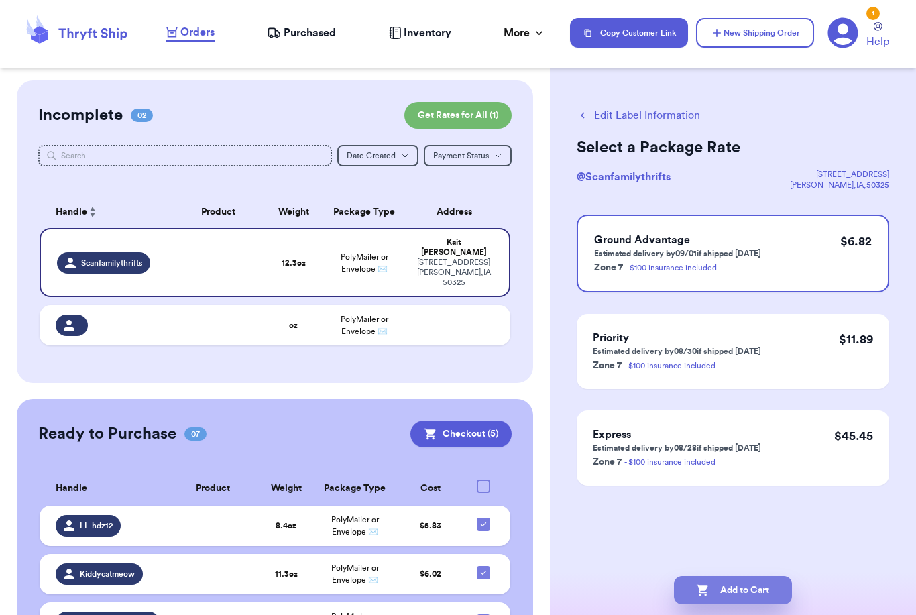
click at [731, 576] on button "Add to Cart" at bounding box center [733, 590] width 118 height 28
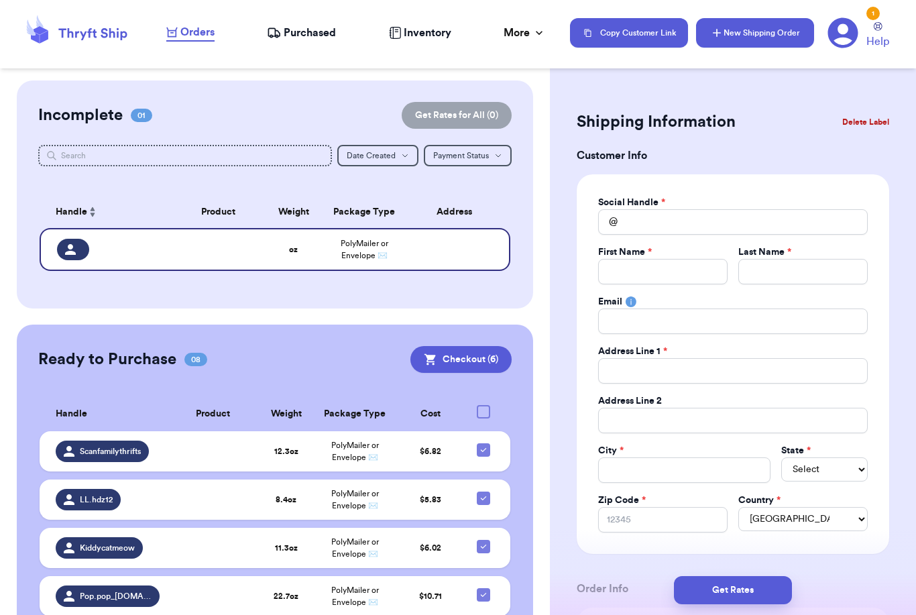
click at [745, 18] on button "New Shipping Order" at bounding box center [755, 33] width 118 height 30
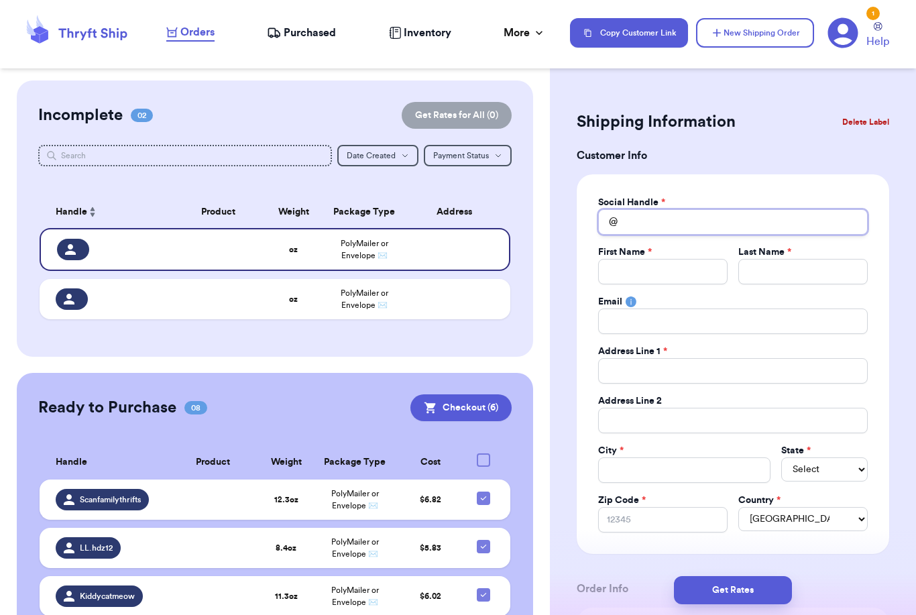
click at [647, 222] on input "Total Amount Paid" at bounding box center [733, 221] width 270 height 25
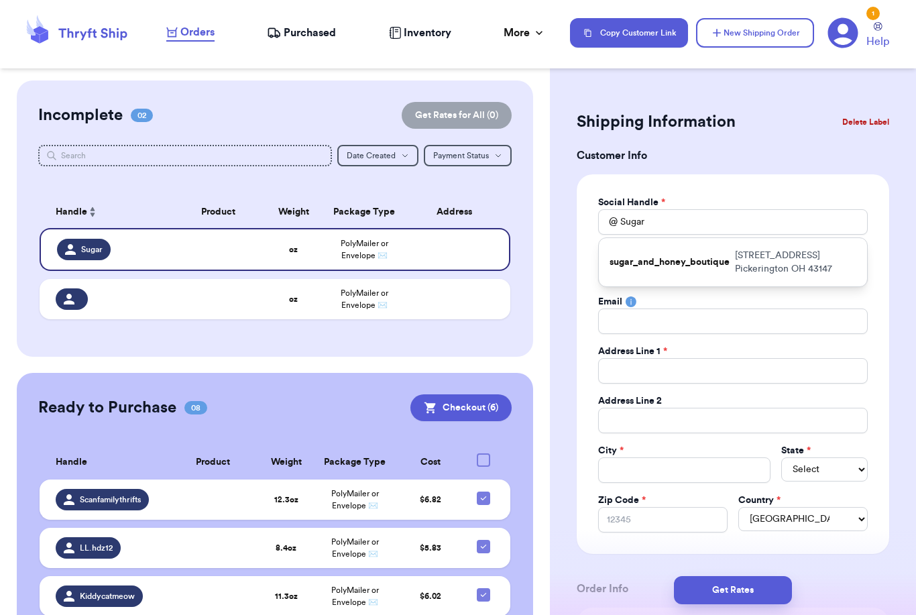
click at [661, 258] on p "sugar_and_honey_boutique" at bounding box center [670, 262] width 120 height 13
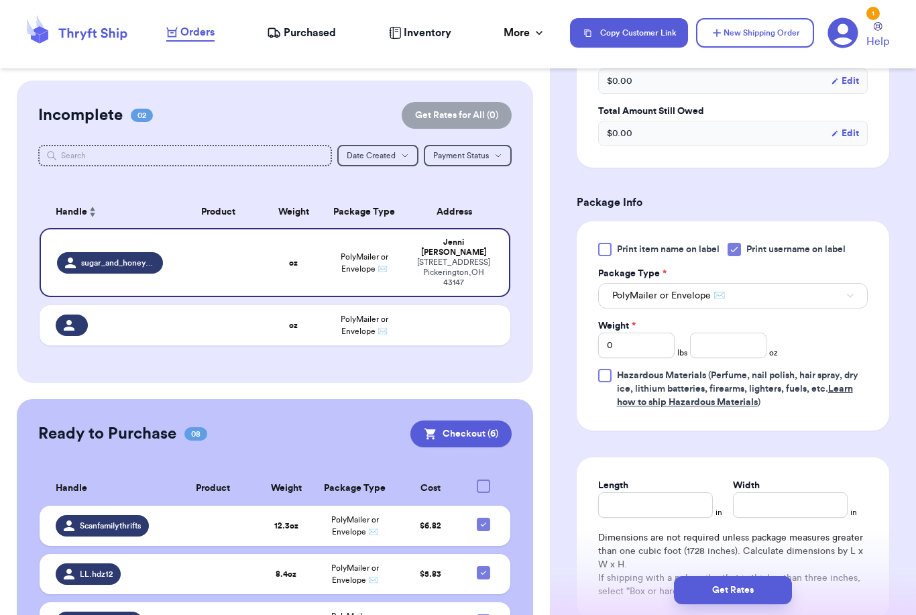
scroll to position [669, 0]
click at [663, 354] on input "0" at bounding box center [636, 345] width 76 height 25
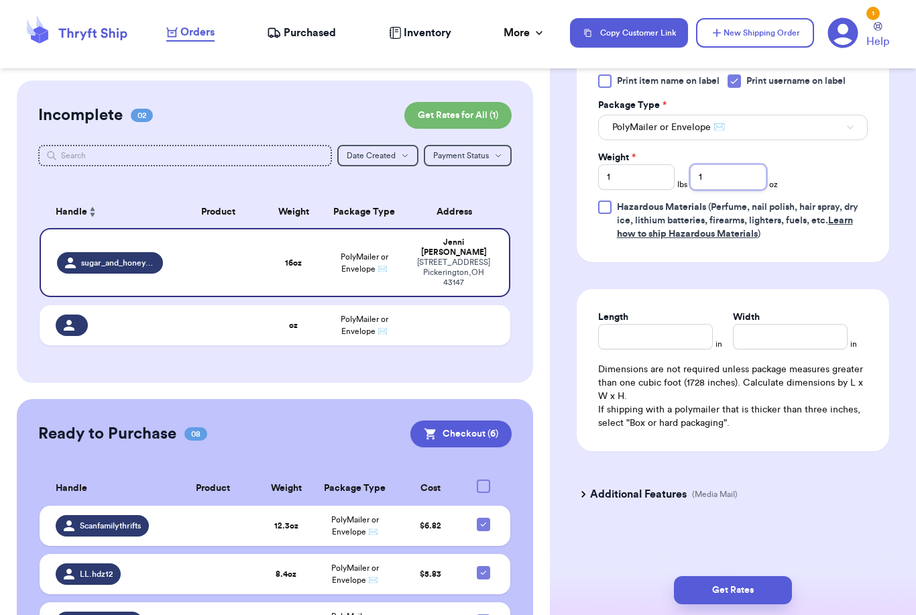
scroll to position [838, 0]
click at [775, 578] on button "Get Rates" at bounding box center [733, 590] width 118 height 28
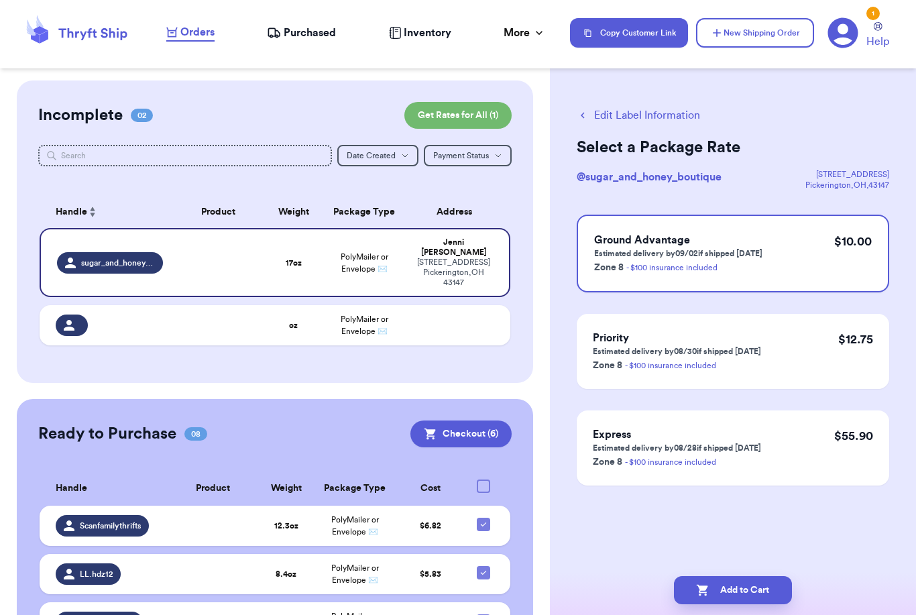
scroll to position [0, 0]
click at [720, 576] on button "Add to Cart" at bounding box center [733, 590] width 118 height 28
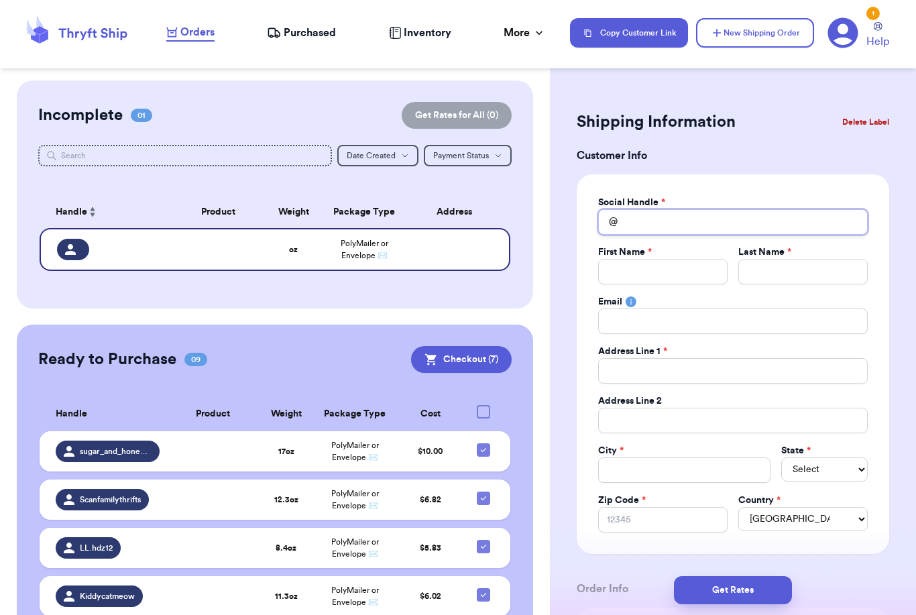
click at [743, 229] on input "Total Amount Paid" at bounding box center [733, 221] width 270 height 25
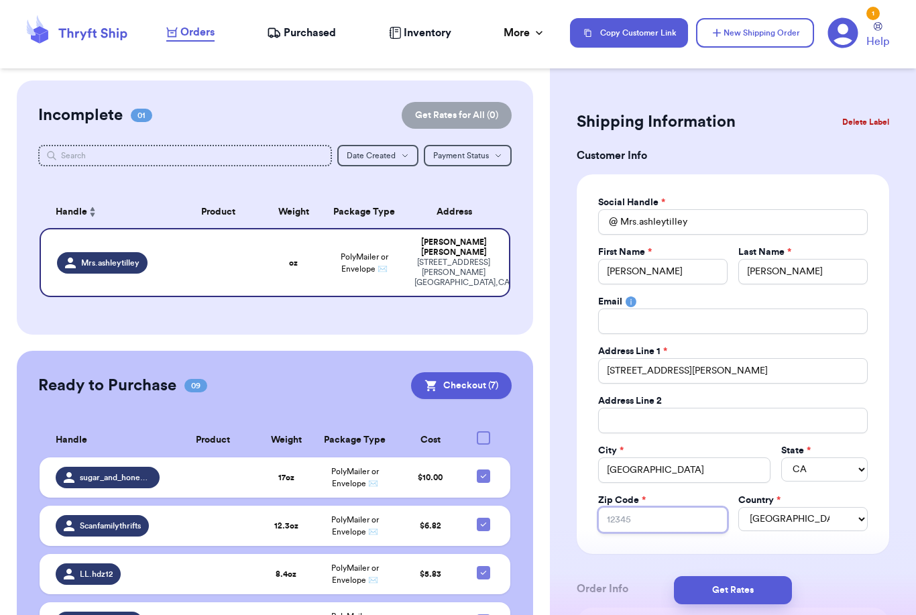
click at [651, 526] on input "Zip Code *" at bounding box center [662, 519] width 129 height 25
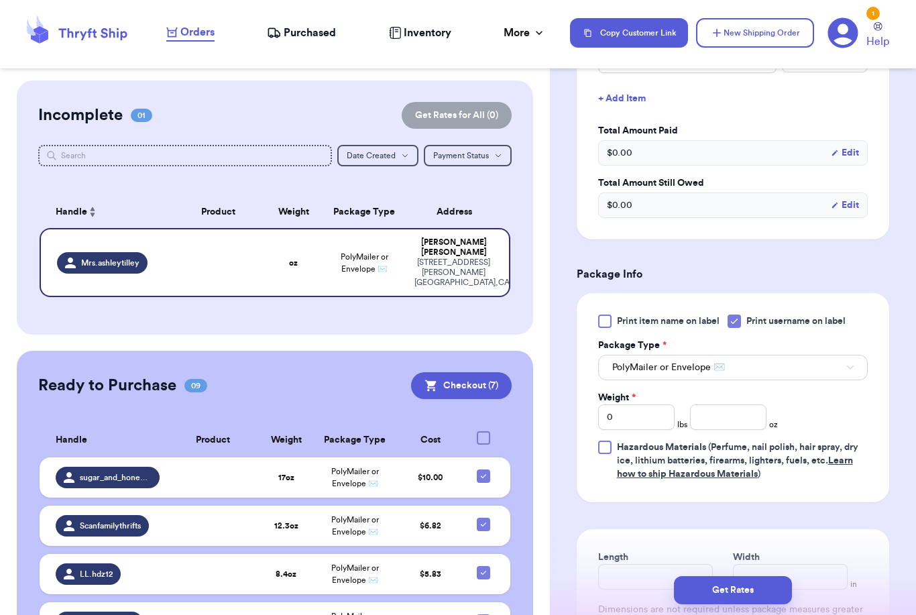
scroll to position [598, 0]
click at [646, 420] on input "0" at bounding box center [636, 416] width 76 height 25
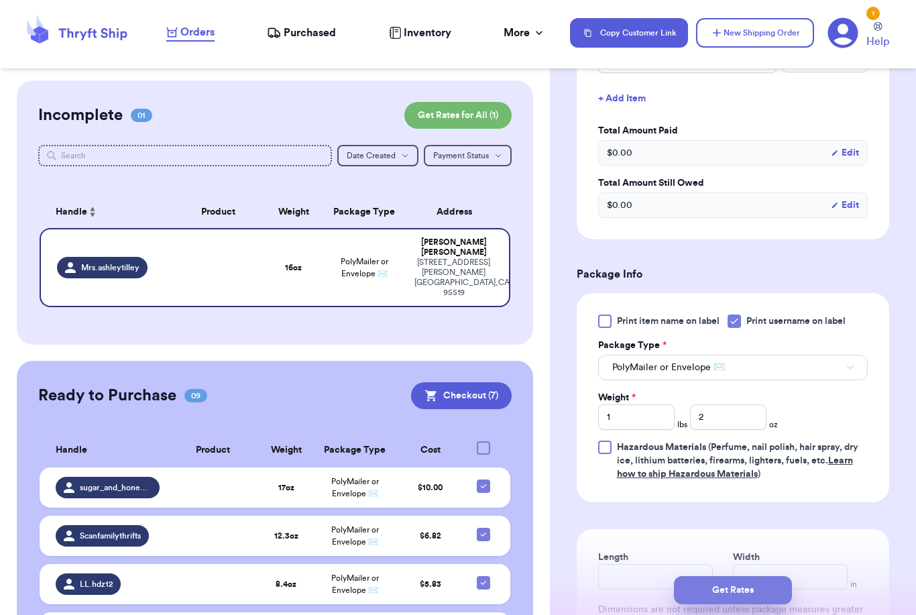
click at [777, 576] on button "Get Rates" at bounding box center [733, 590] width 118 height 28
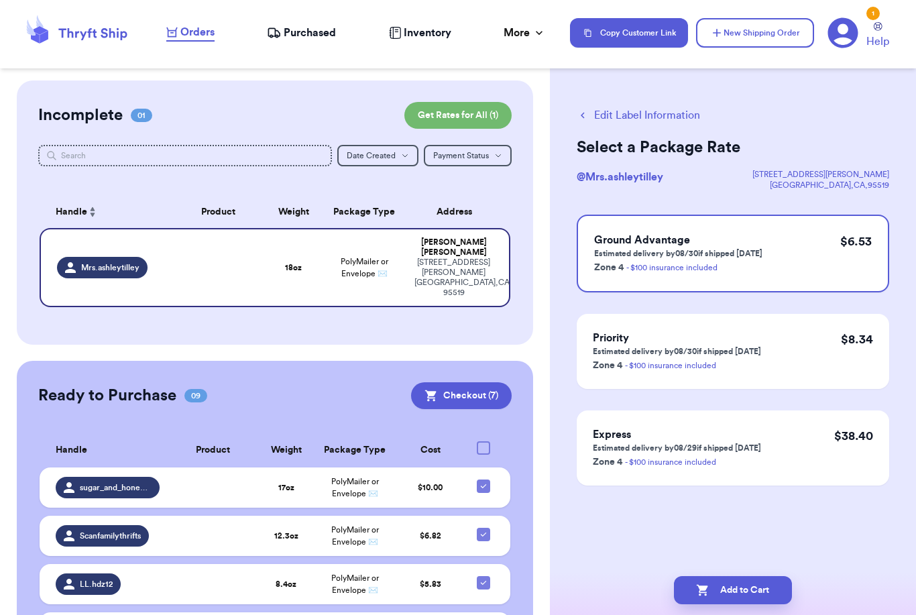
scroll to position [0, 0]
click at [767, 580] on button "Add to Cart" at bounding box center [733, 590] width 118 height 28
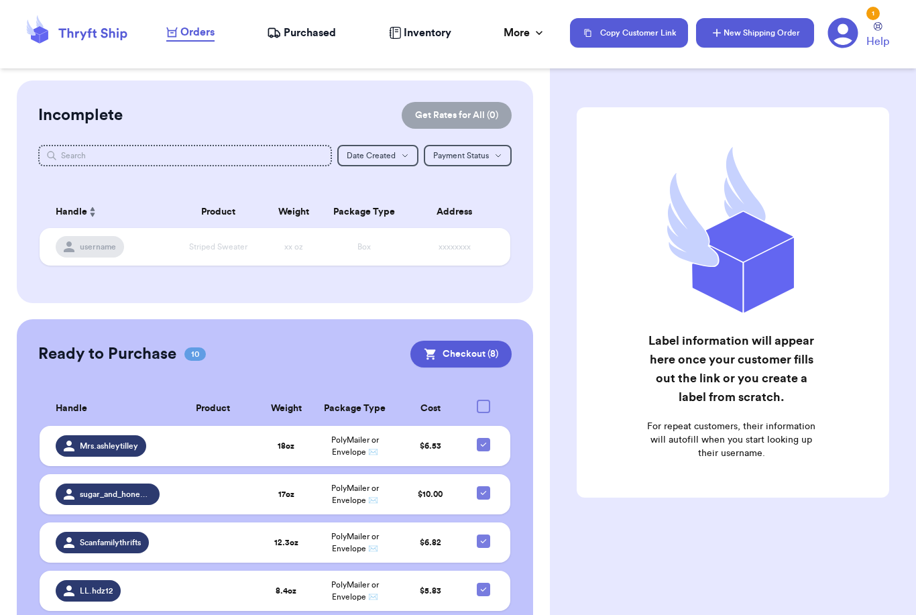
click at [732, 29] on button "New Shipping Order" at bounding box center [755, 33] width 118 height 30
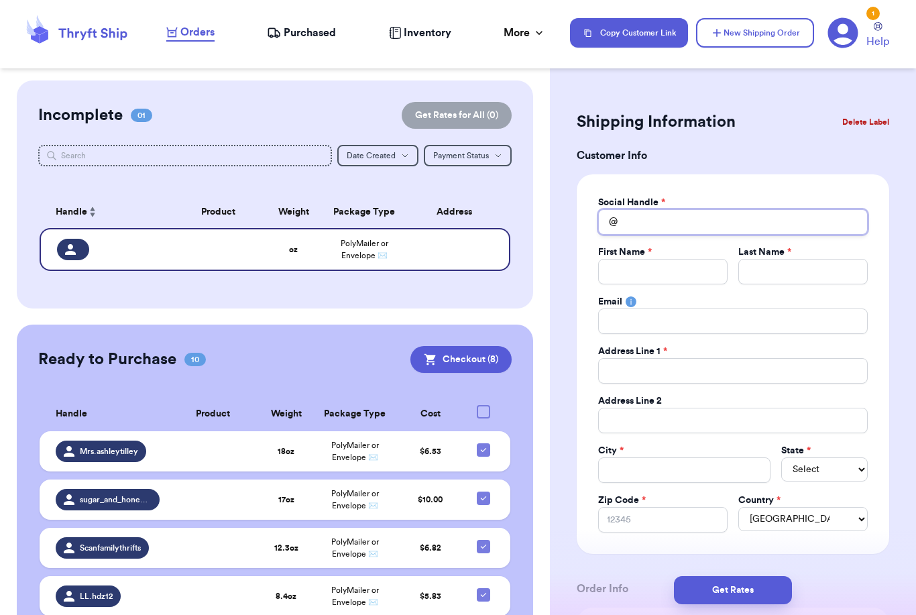
click at [643, 225] on input "Total Amount Paid" at bounding box center [733, 221] width 270 height 25
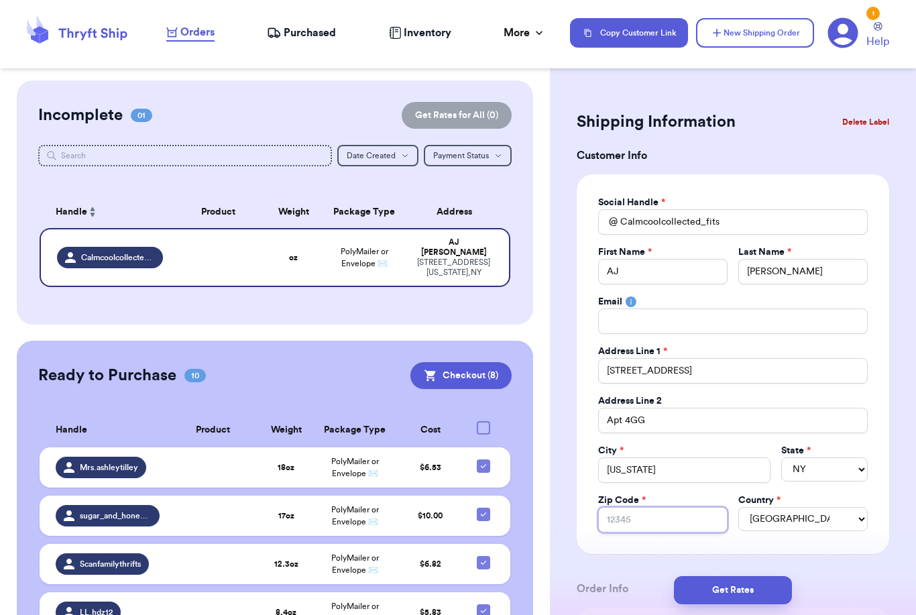
click at [665, 517] on input "Zip Code *" at bounding box center [662, 519] width 129 height 25
click at [781, 576] on button "Get Rates" at bounding box center [733, 590] width 118 height 28
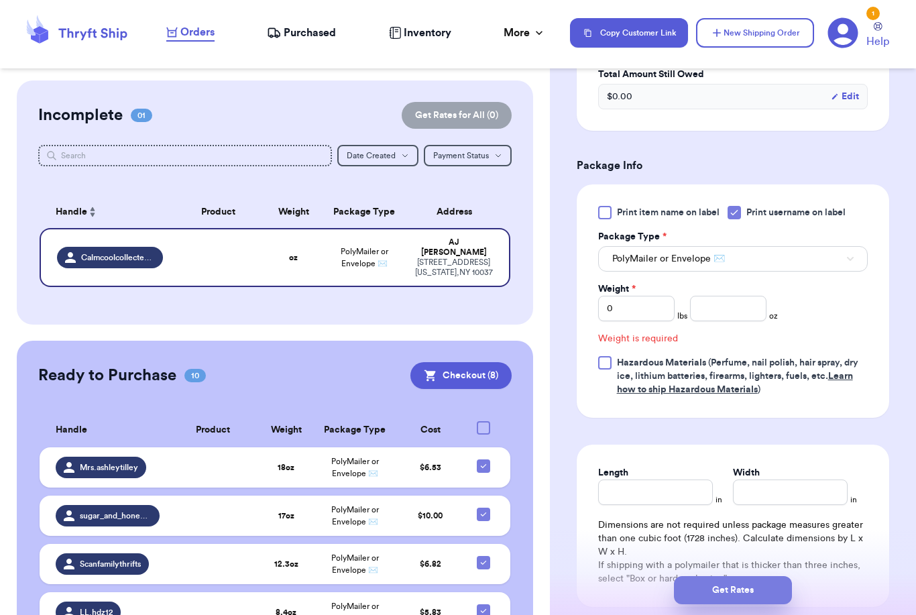
scroll to position [505, 0]
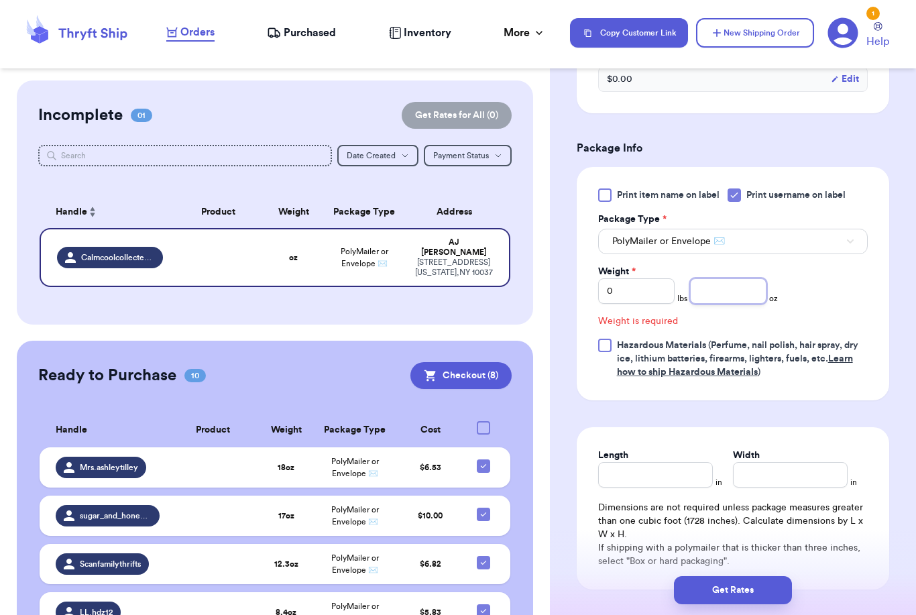
click at [720, 304] on input "number" at bounding box center [728, 290] width 76 height 25
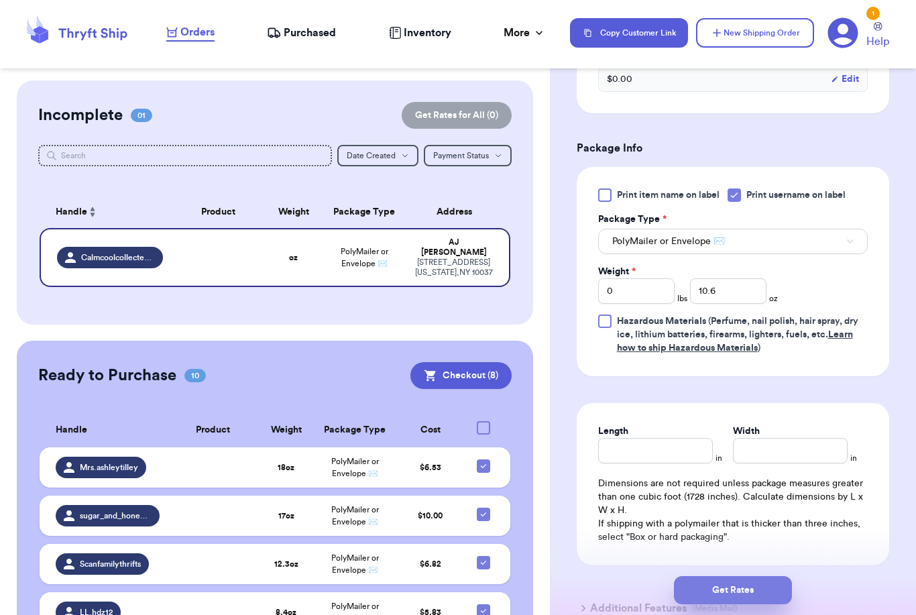
click at [785, 576] on button "Get Rates" at bounding box center [733, 590] width 118 height 28
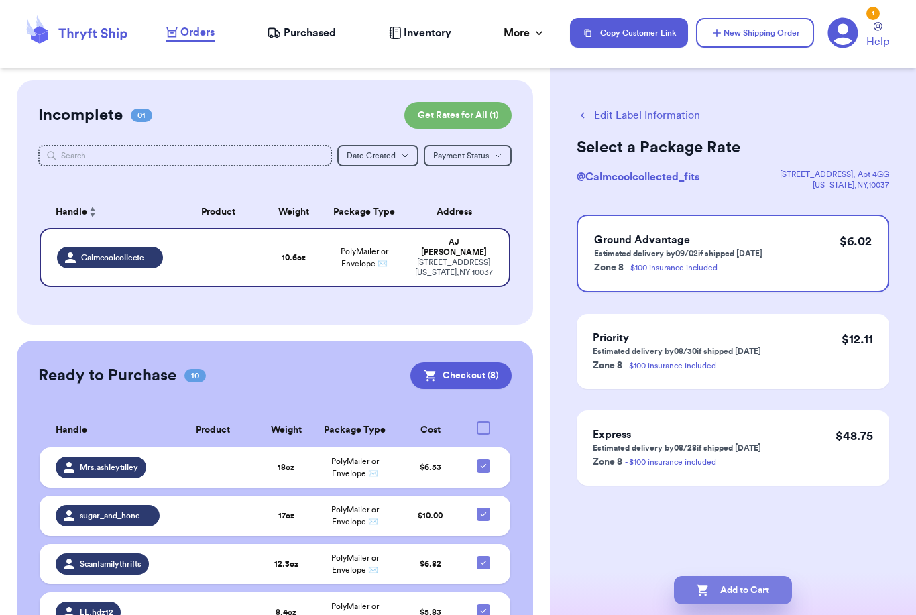
click at [731, 576] on button "Add to Cart" at bounding box center [733, 590] width 118 height 28
